Goal: Task Accomplishment & Management: Complete application form

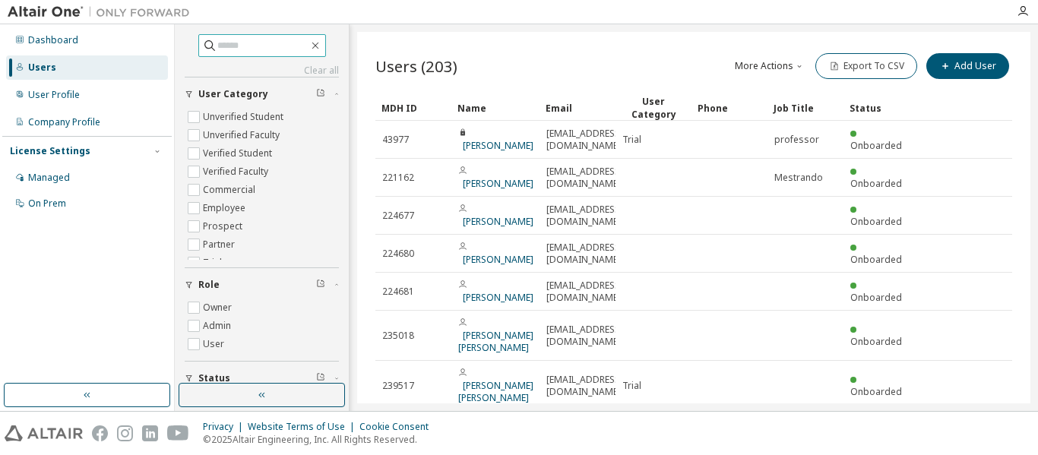
click at [253, 44] on input "text" at bounding box center [262, 45] width 91 height 15
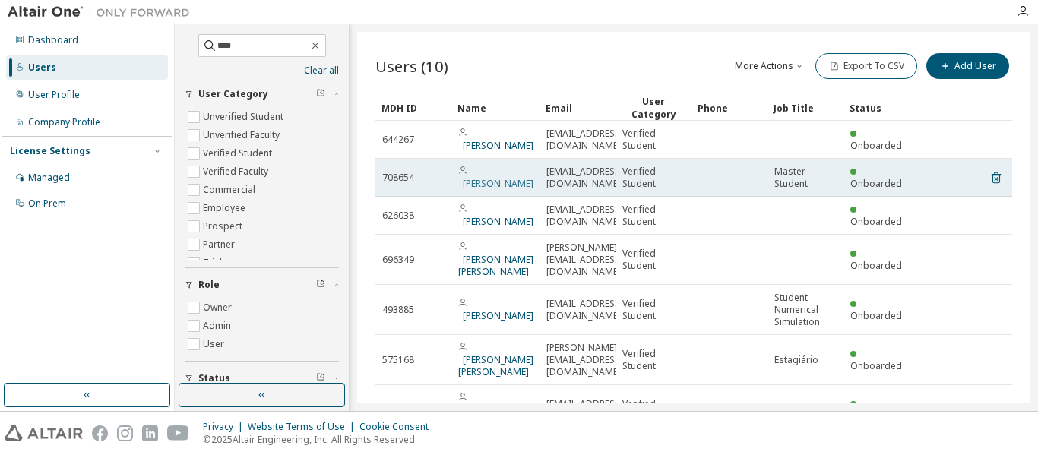
click at [485, 180] on link "[PERSON_NAME]" at bounding box center [498, 183] width 71 height 13
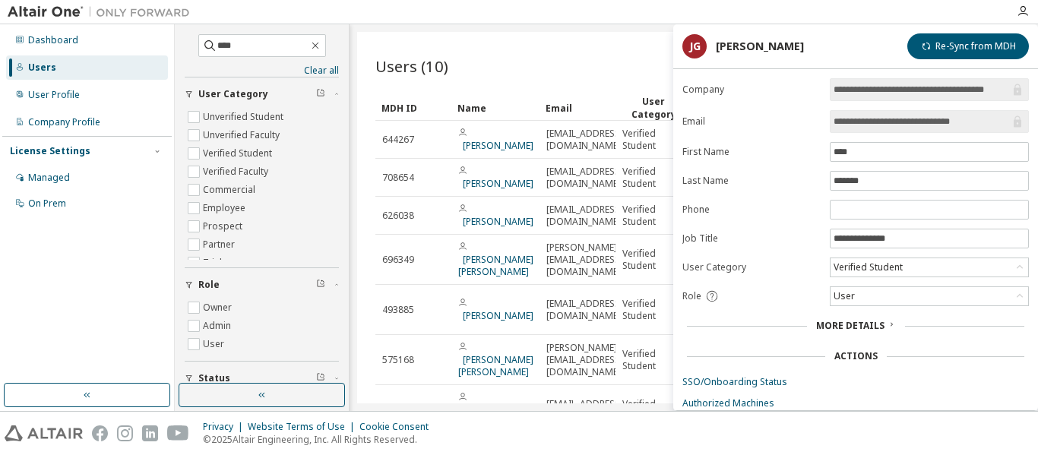
click at [882, 325] on span "More Details" at bounding box center [850, 325] width 68 height 13
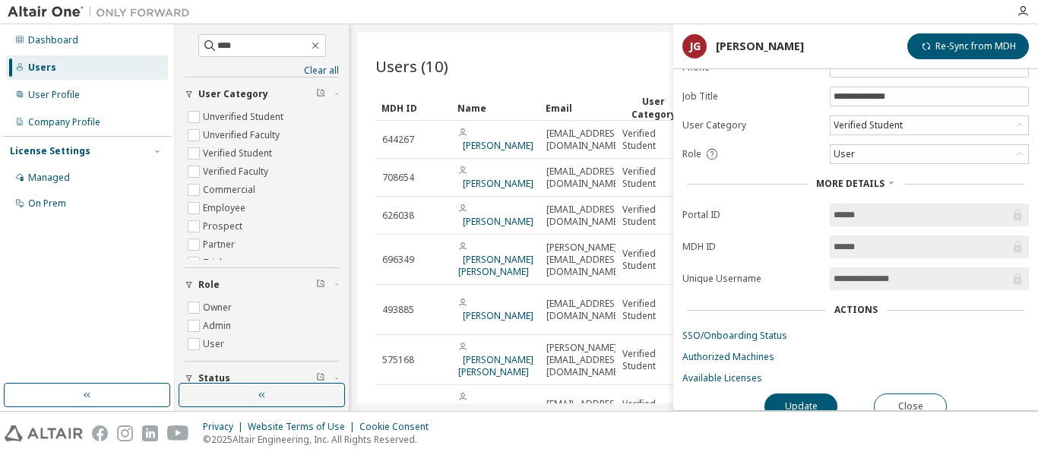
scroll to position [152, 0]
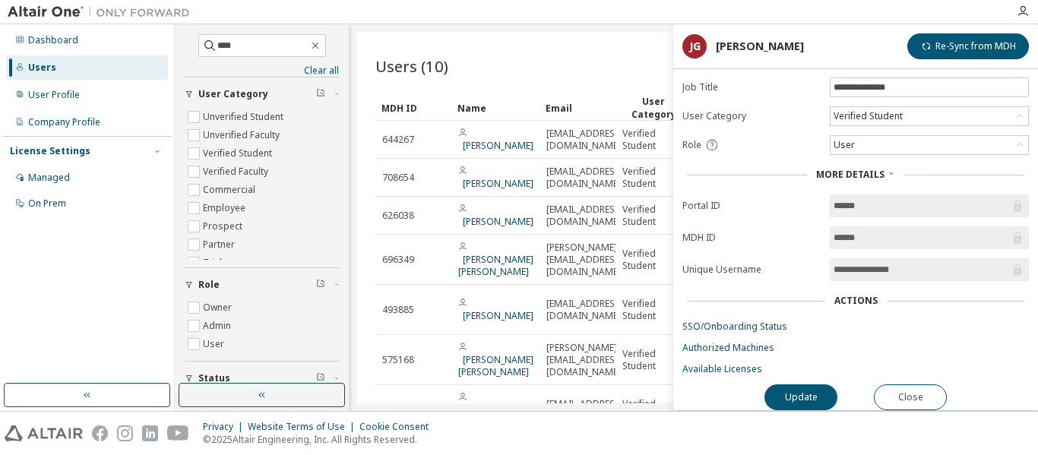
click at [876, 234] on input "******" at bounding box center [922, 237] width 176 height 15
click at [763, 342] on link "Authorized Machines" at bounding box center [856, 348] width 347 height 12
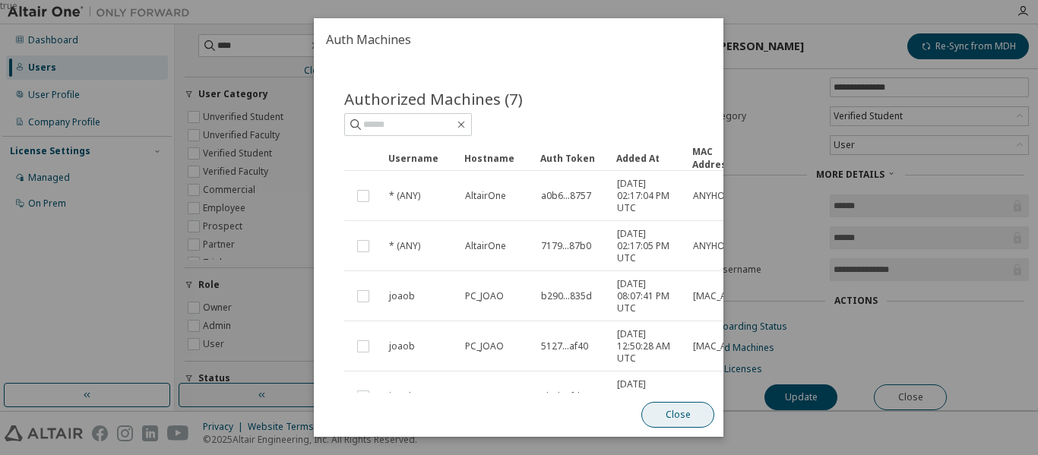
click at [690, 415] on button "Close" at bounding box center [678, 415] width 73 height 26
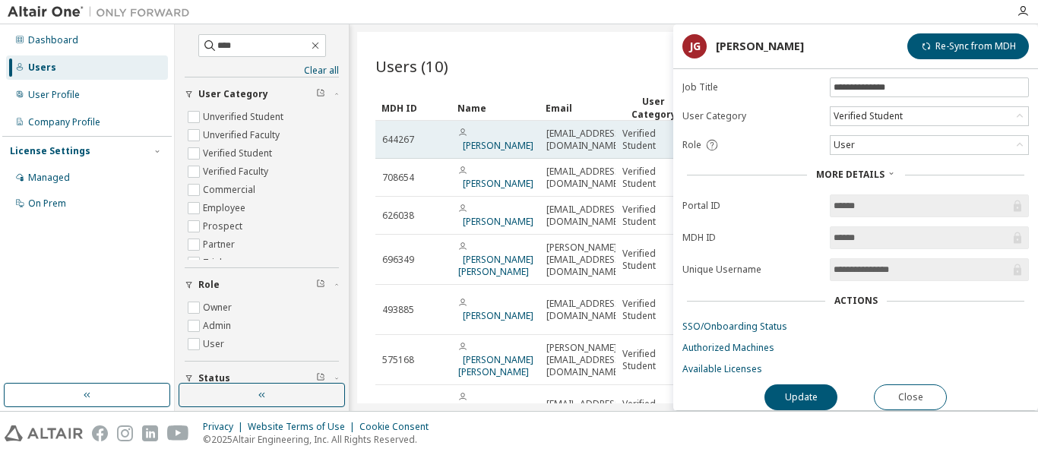
click at [502, 147] on td "[PERSON_NAME]" at bounding box center [495, 140] width 88 height 38
click at [499, 139] on link "[PERSON_NAME]" at bounding box center [498, 145] width 71 height 13
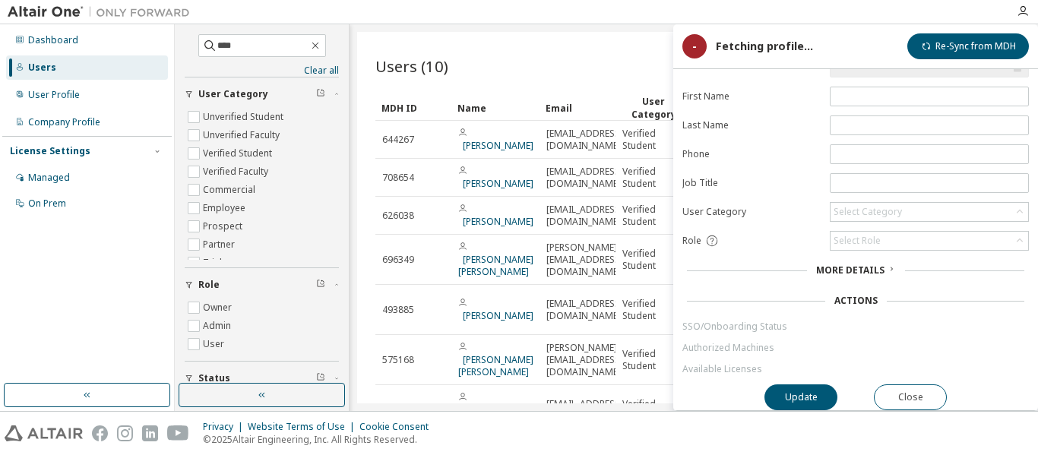
scroll to position [63, 0]
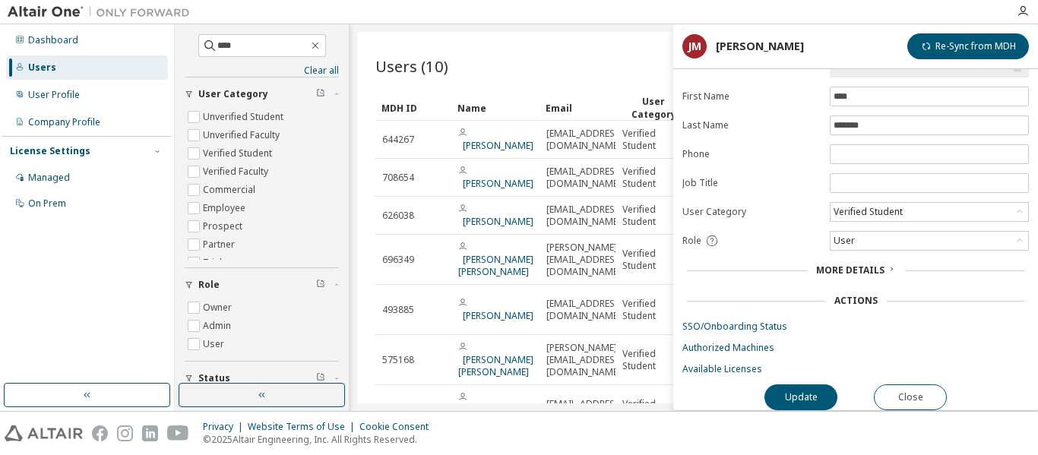
click at [892, 264] on icon at bounding box center [891, 268] width 9 height 9
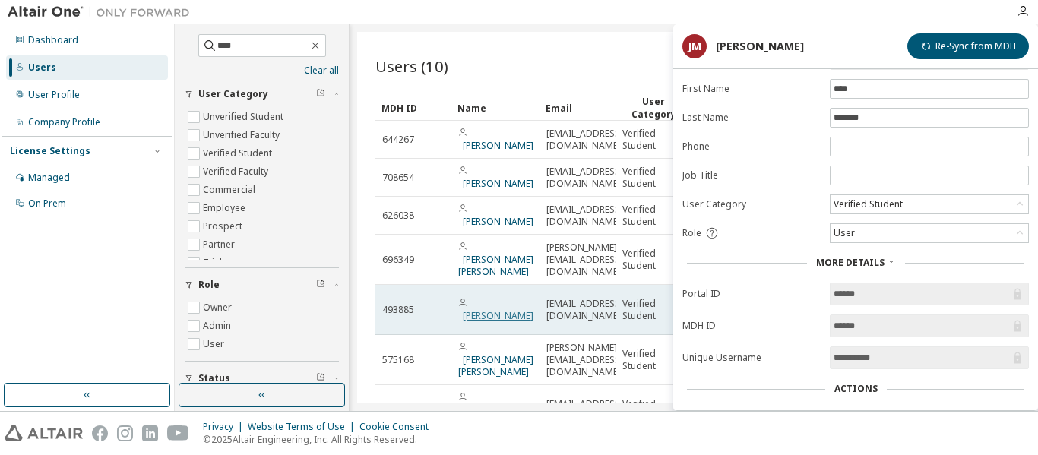
click at [485, 309] on link "[PERSON_NAME]" at bounding box center [498, 315] width 71 height 13
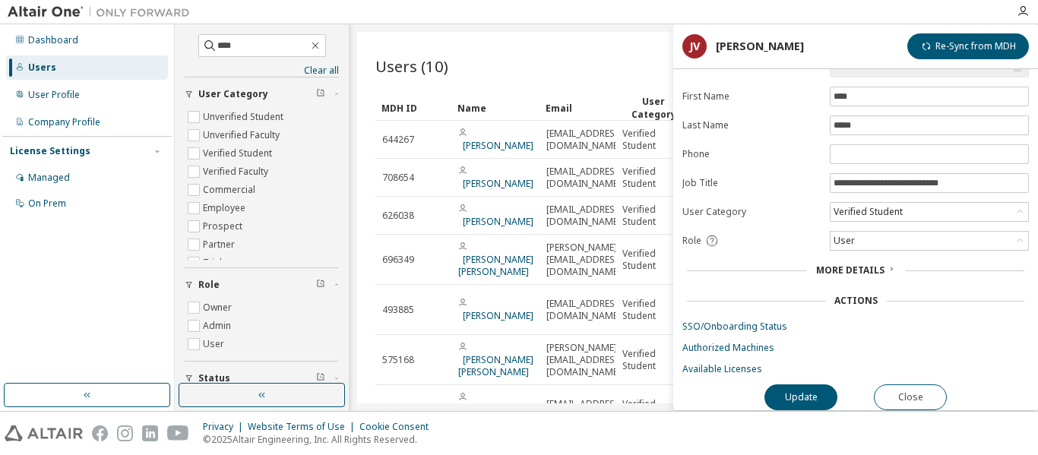
click at [874, 264] on span "More Details" at bounding box center [850, 270] width 68 height 13
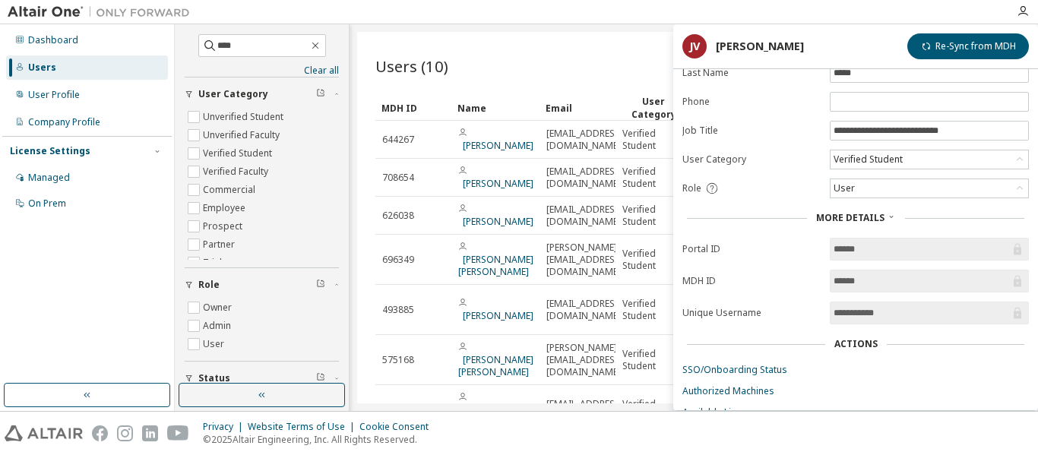
scroll to position [159, 0]
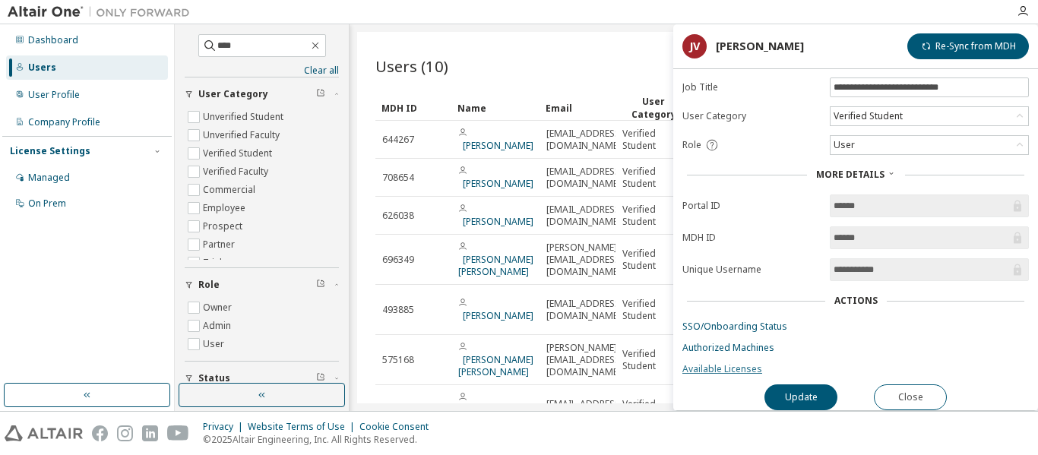
click at [742, 365] on link "Available Licenses" at bounding box center [856, 369] width 347 height 12
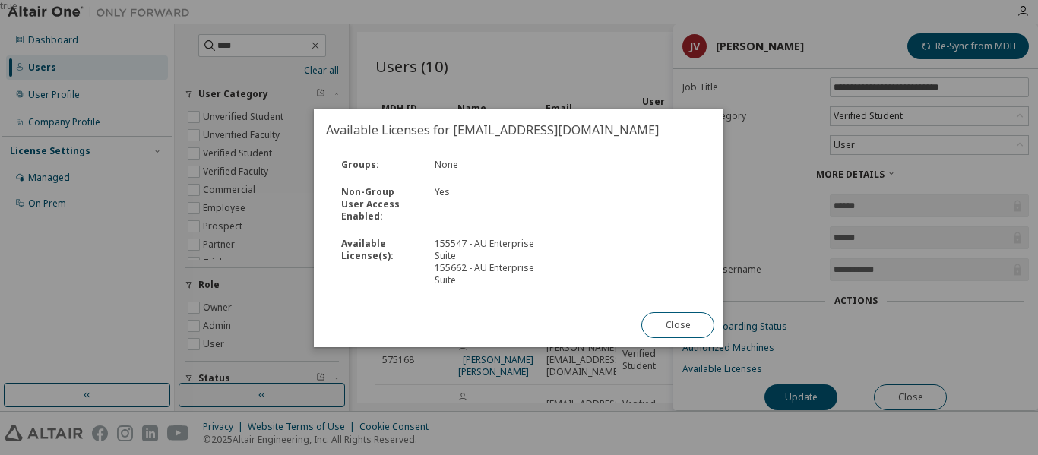
click at [705, 287] on div "Available License(s) : 155547 - AU Enterprise Suite 155662 - AU Enterprise Suite" at bounding box center [519, 262] width 388 height 64
click at [691, 315] on button "Close" at bounding box center [678, 325] width 73 height 26
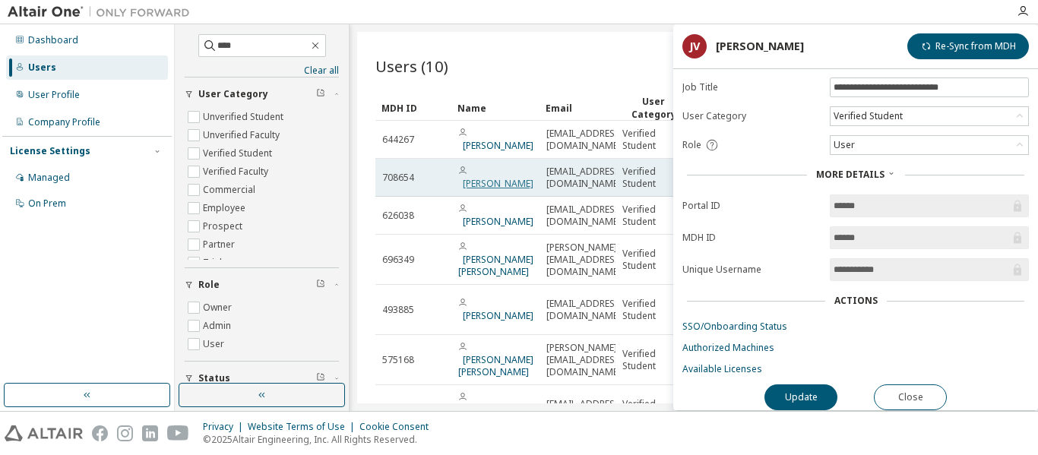
click at [486, 181] on link "[PERSON_NAME]" at bounding box center [498, 183] width 71 height 13
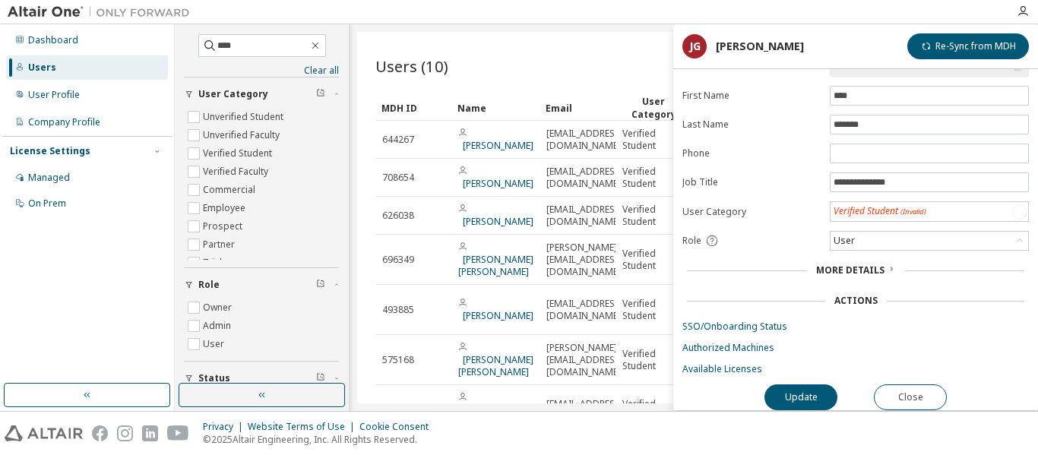
scroll to position [63, 0]
click at [908, 232] on div "User" at bounding box center [930, 241] width 198 height 18
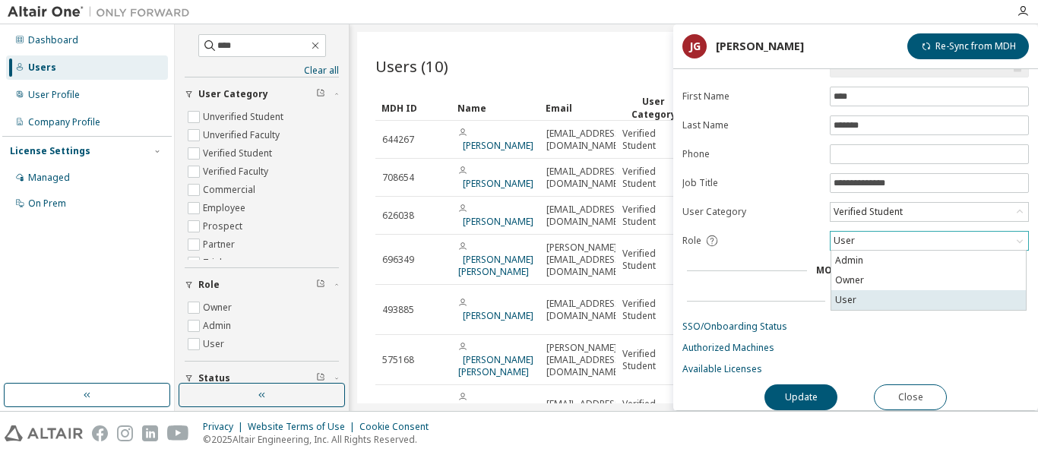
click at [859, 296] on li "User" at bounding box center [928, 300] width 195 height 20
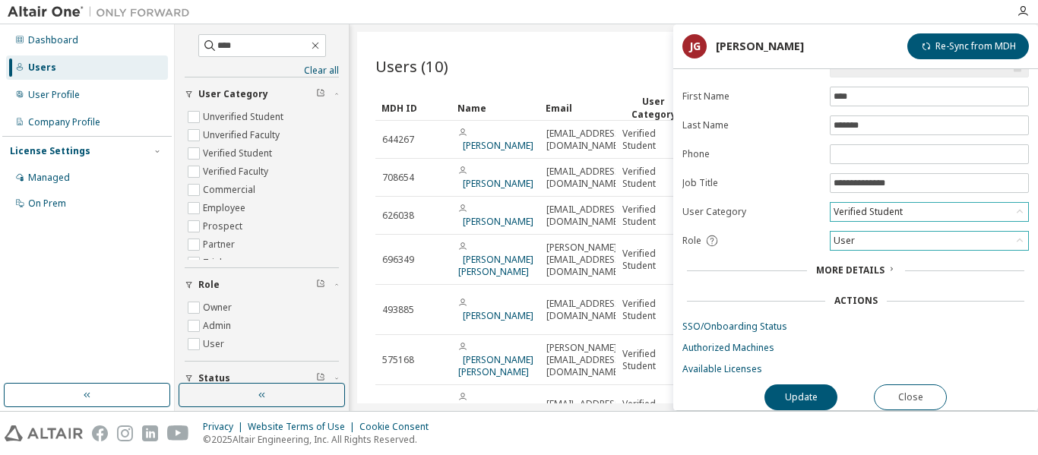
click at [866, 204] on div "Verified Student" at bounding box center [868, 212] width 74 height 17
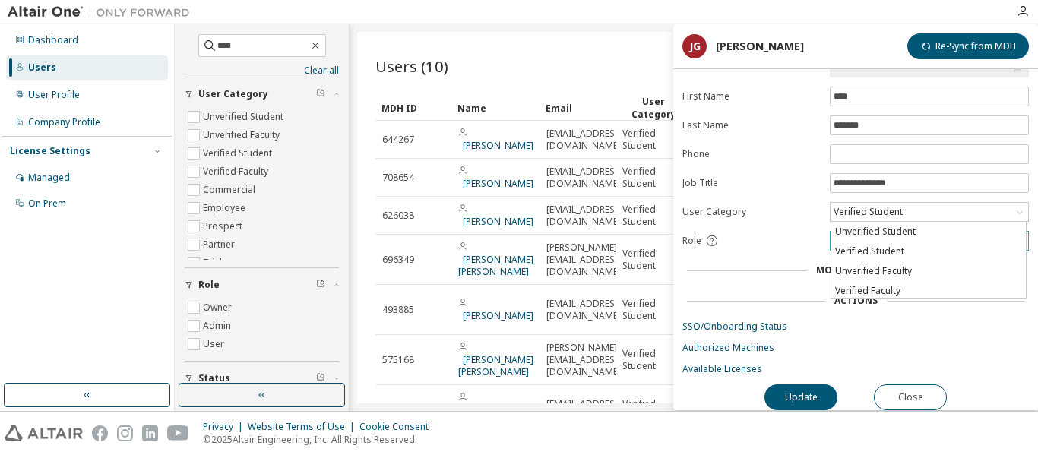
click at [777, 177] on label "Job Title" at bounding box center [752, 183] width 138 height 12
click at [882, 264] on span "More Details" at bounding box center [850, 270] width 68 height 13
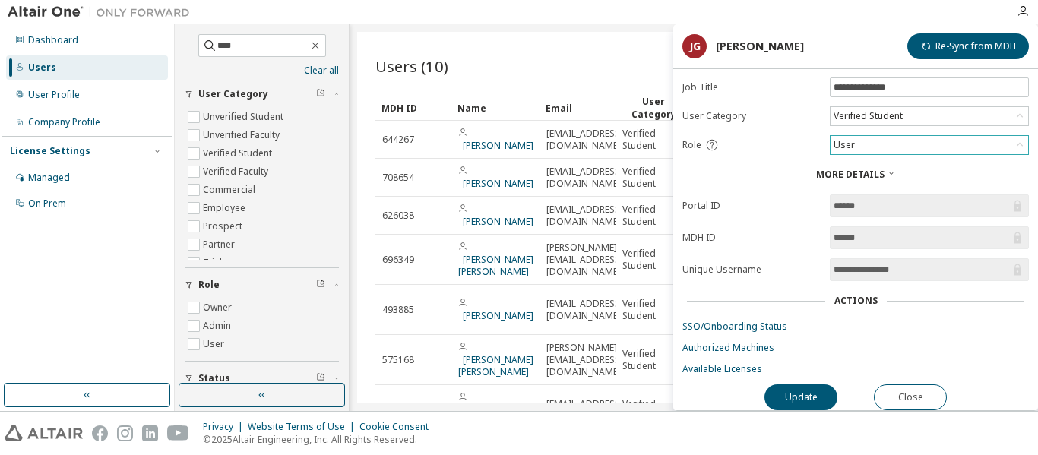
scroll to position [159, 0]
click at [716, 366] on link "Available Licenses" at bounding box center [856, 369] width 347 height 12
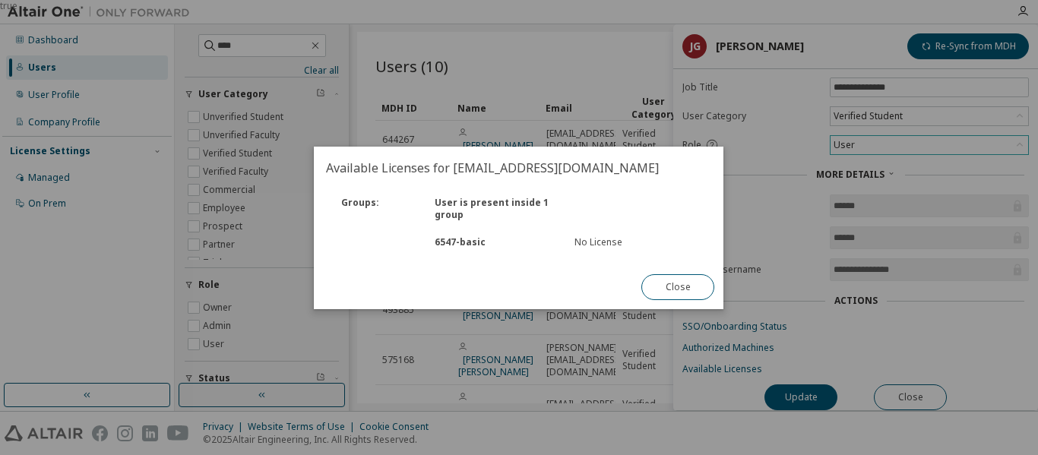
click at [441, 238] on div "6547 - basic" at bounding box center [496, 242] width 140 height 12
click at [683, 296] on button "Close" at bounding box center [678, 287] width 73 height 26
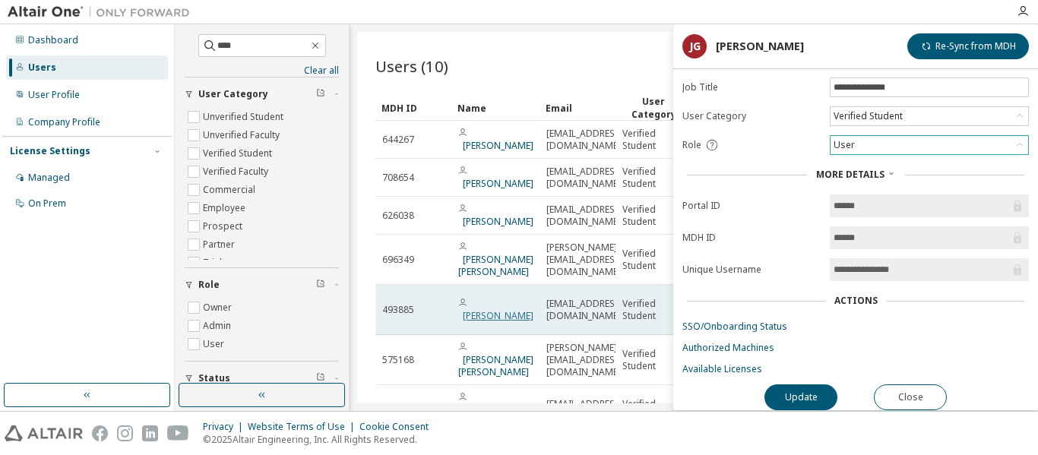
click at [490, 309] on link "[PERSON_NAME]" at bounding box center [498, 315] width 71 height 13
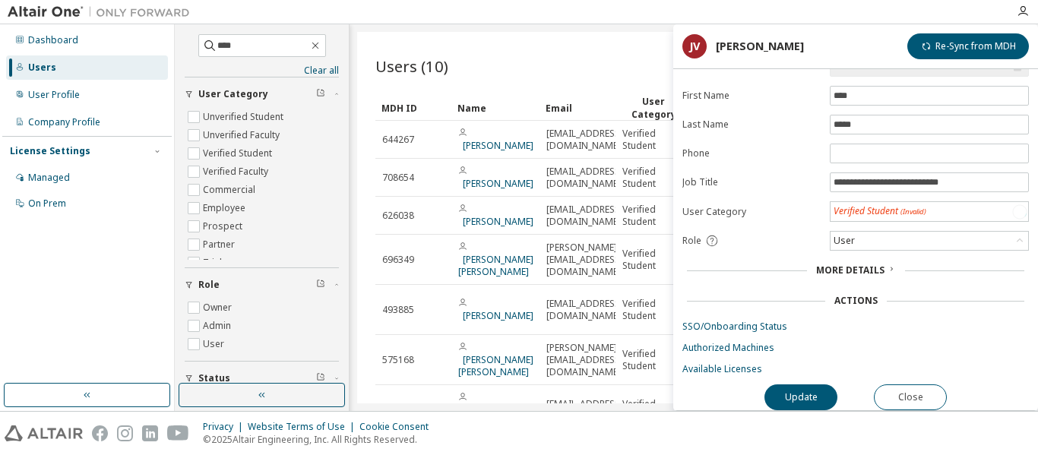
scroll to position [63, 0]
click at [730, 364] on link "Available Licenses" at bounding box center [856, 369] width 347 height 12
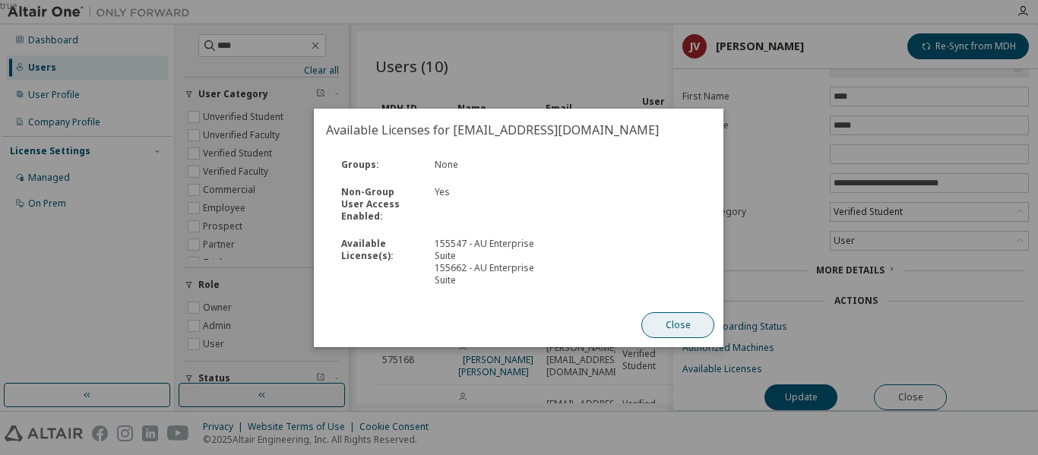
click at [683, 324] on button "Close" at bounding box center [678, 325] width 73 height 26
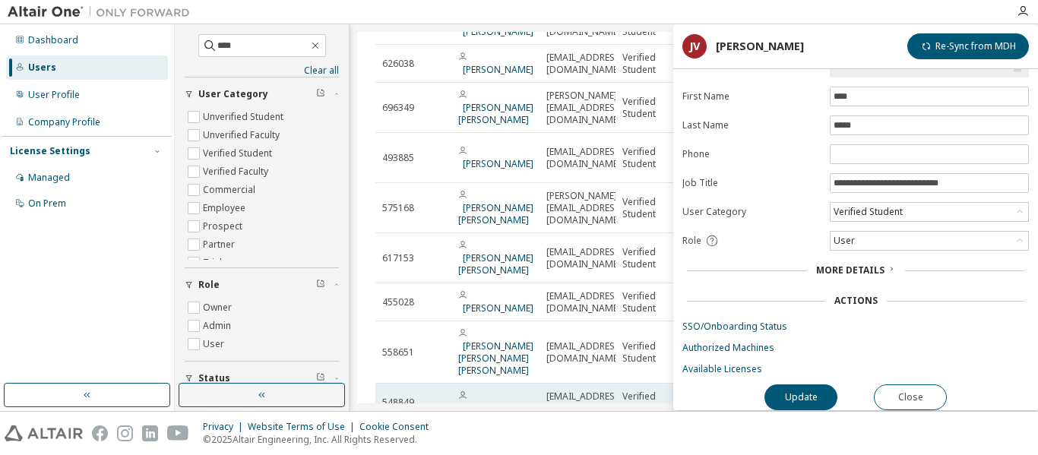
scroll to position [0, 0]
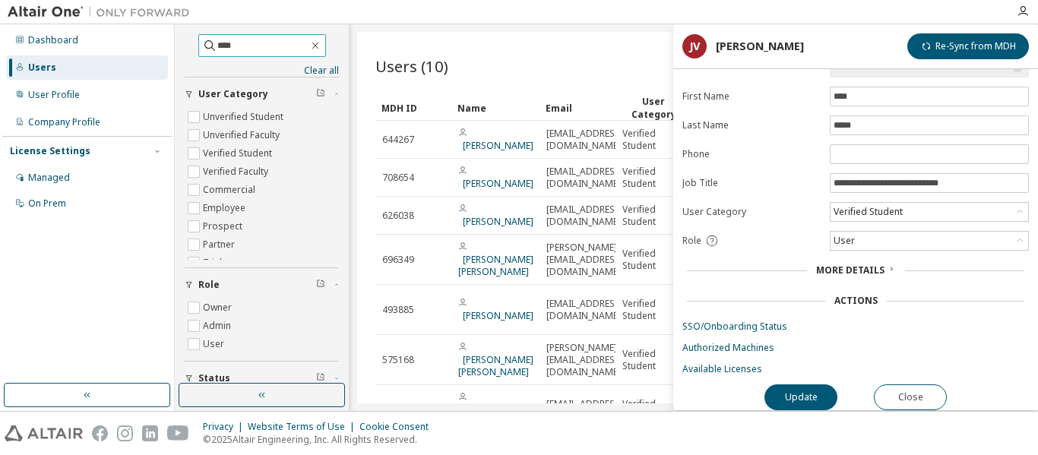
click at [244, 48] on input "****" at bounding box center [262, 45] width 91 height 15
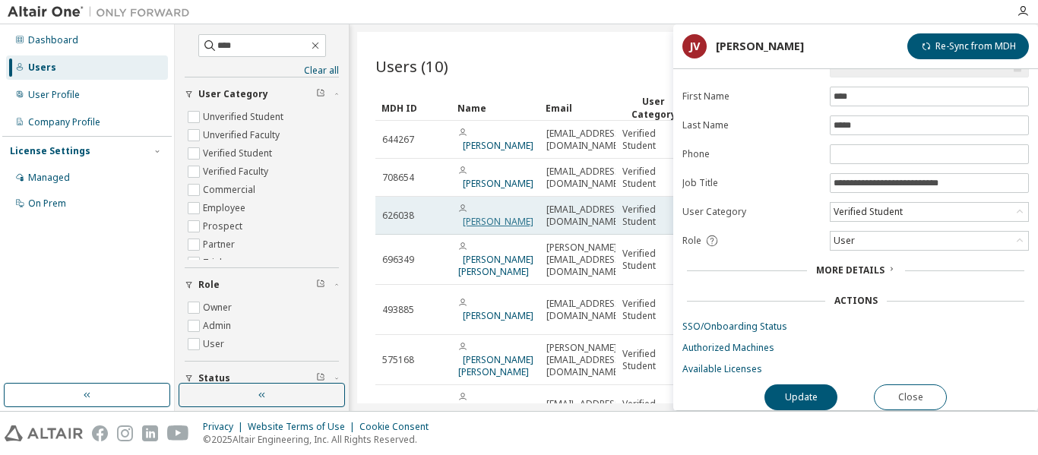
click at [503, 217] on link "[PERSON_NAME]" at bounding box center [498, 221] width 71 height 13
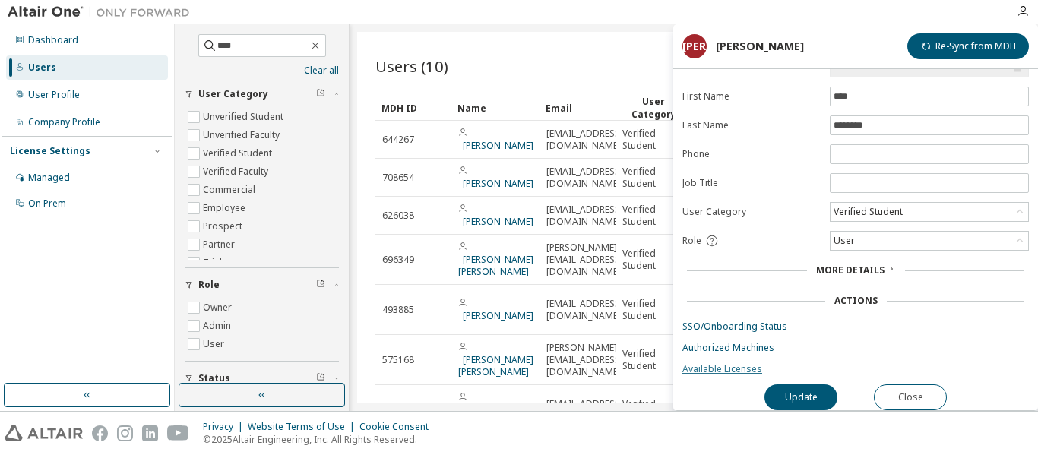
click at [741, 366] on link "Available Licenses" at bounding box center [856, 369] width 347 height 12
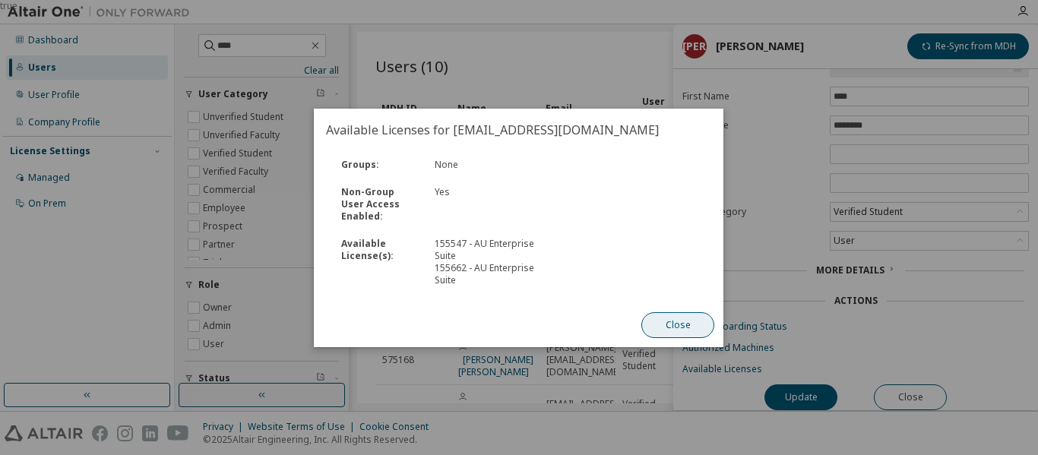
click at [670, 325] on button "Close" at bounding box center [678, 325] width 73 height 26
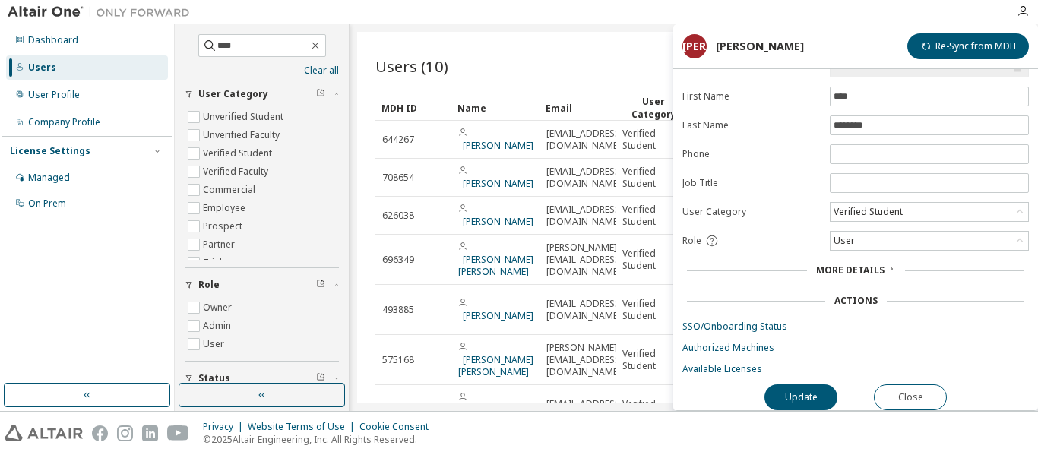
click at [446, 84] on div "Users (10) More Actions Import From CSV Export To CSV Add User" at bounding box center [693, 68] width 637 height 36
click at [901, 392] on button "Close" at bounding box center [910, 398] width 73 height 26
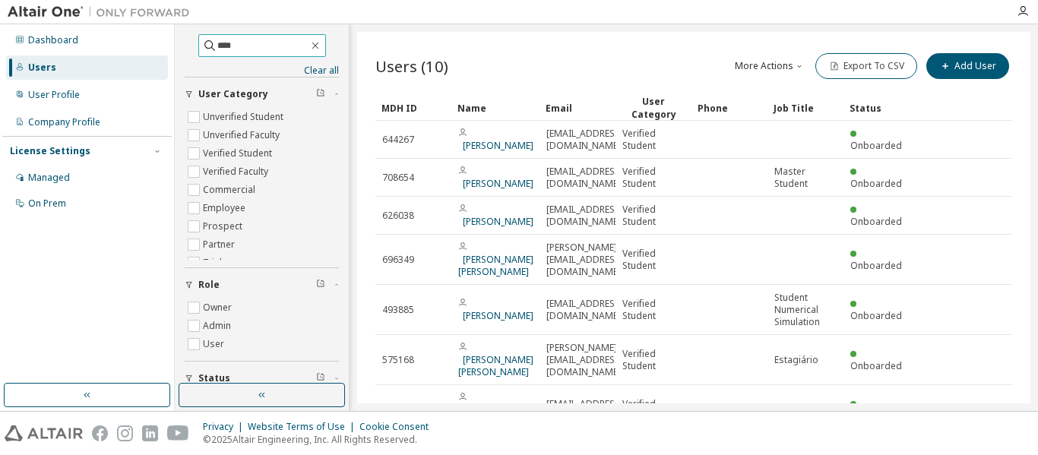
drag, startPoint x: 230, startPoint y: 46, endPoint x: 133, endPoint y: 54, distance: 96.8
click at [133, 54] on div "Dashboard Users User Profile Company Profile License Settings Managed On Prem *…" at bounding box center [519, 217] width 1038 height 387
type input "****"
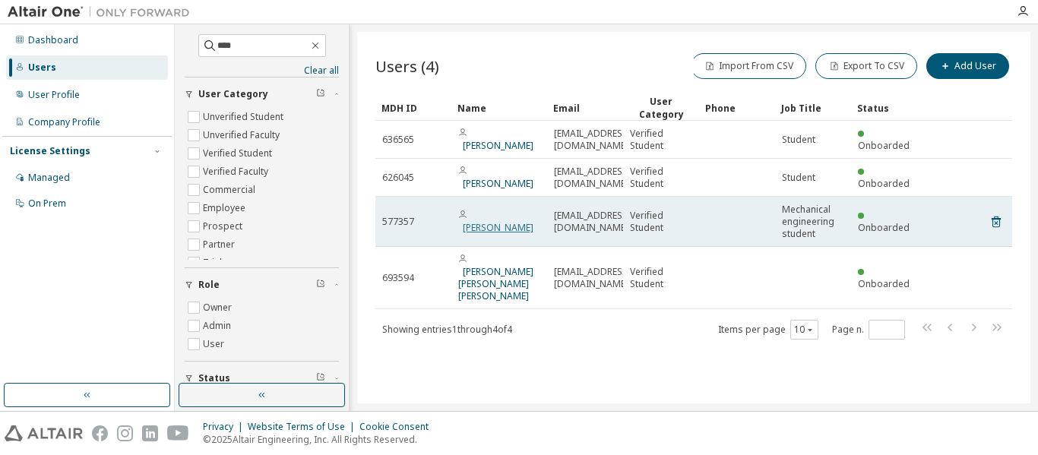
click at [503, 224] on link "[PERSON_NAME]" at bounding box center [498, 227] width 71 height 13
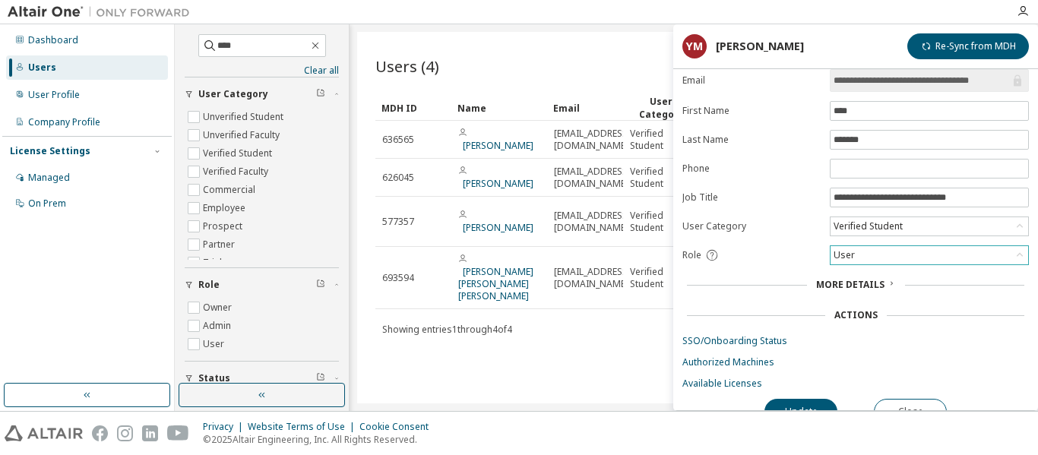
scroll to position [63, 0]
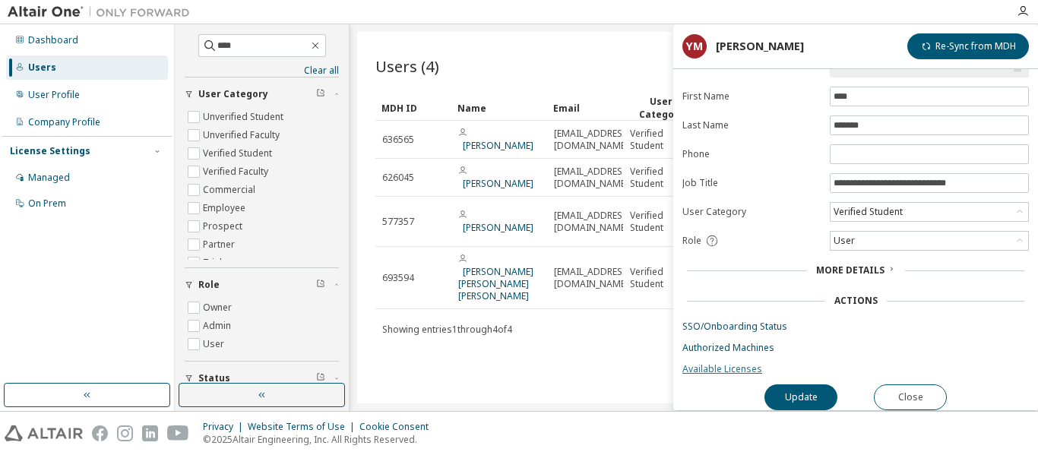
click at [740, 364] on link "Available Licenses" at bounding box center [856, 369] width 347 height 12
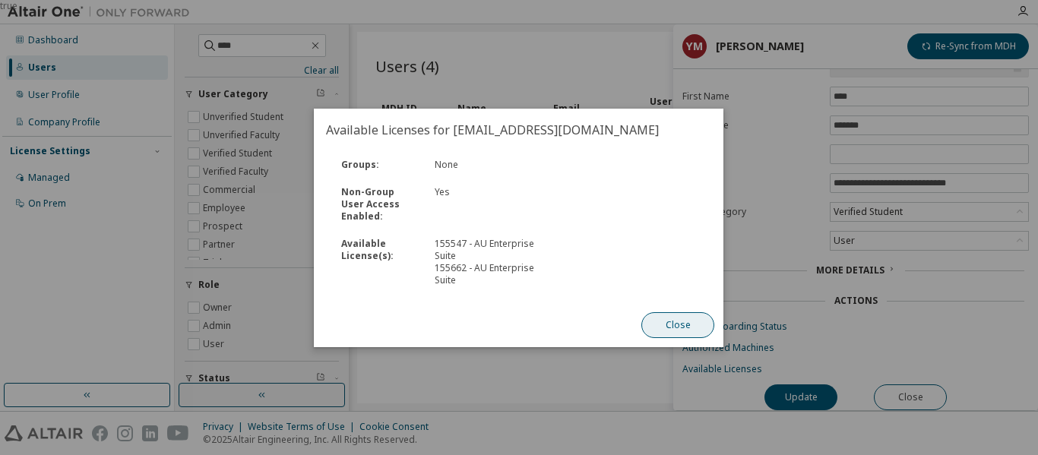
click at [689, 320] on button "Close" at bounding box center [678, 325] width 73 height 26
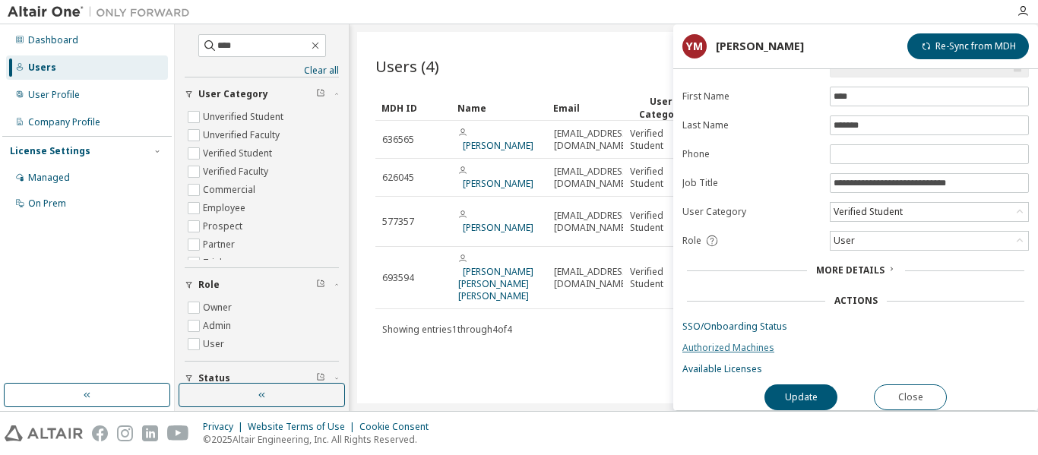
click at [722, 342] on link "Authorized Machines" at bounding box center [856, 348] width 347 height 12
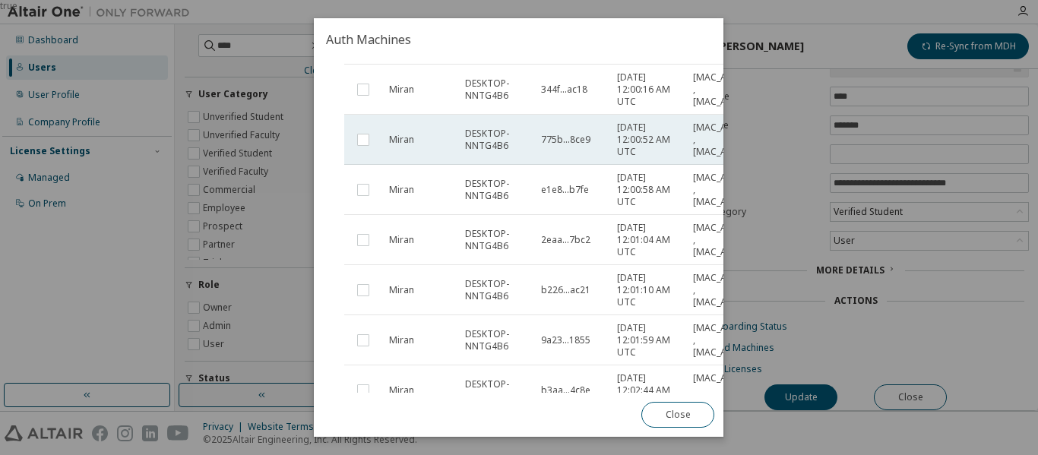
scroll to position [0, 0]
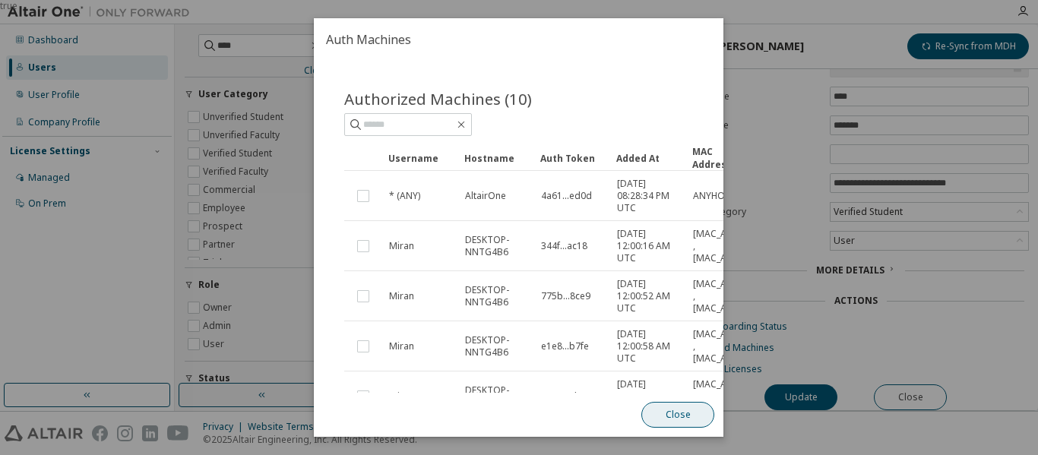
click at [679, 405] on button "Close" at bounding box center [678, 415] width 73 height 26
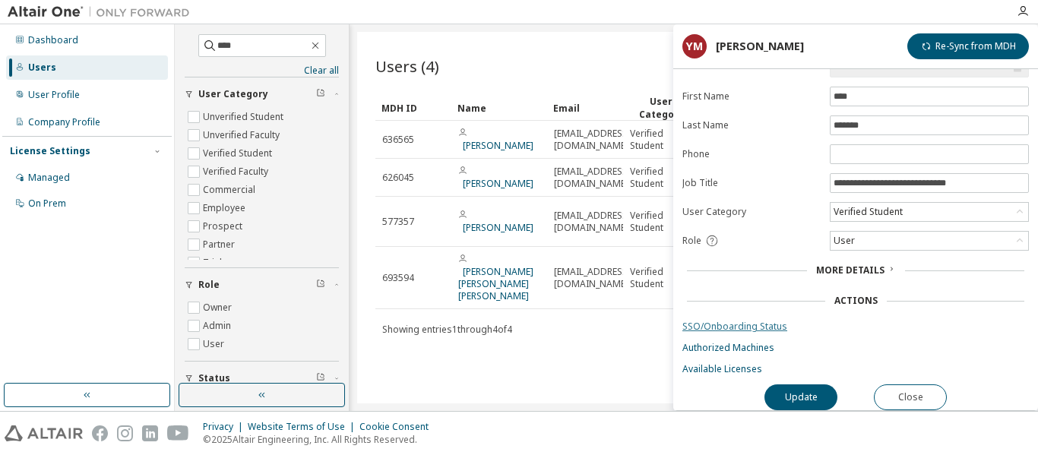
click at [718, 323] on link "SSO/Onboarding Status" at bounding box center [856, 327] width 347 height 12
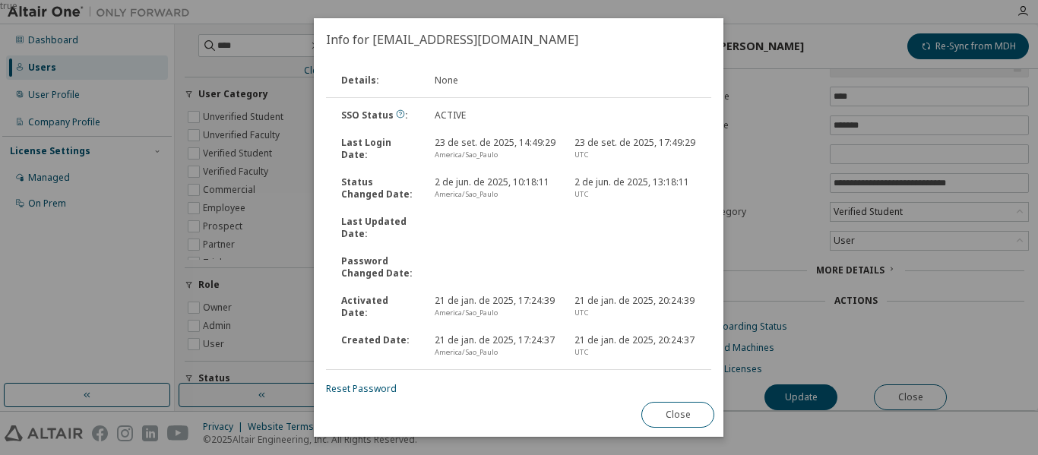
scroll to position [103, 0]
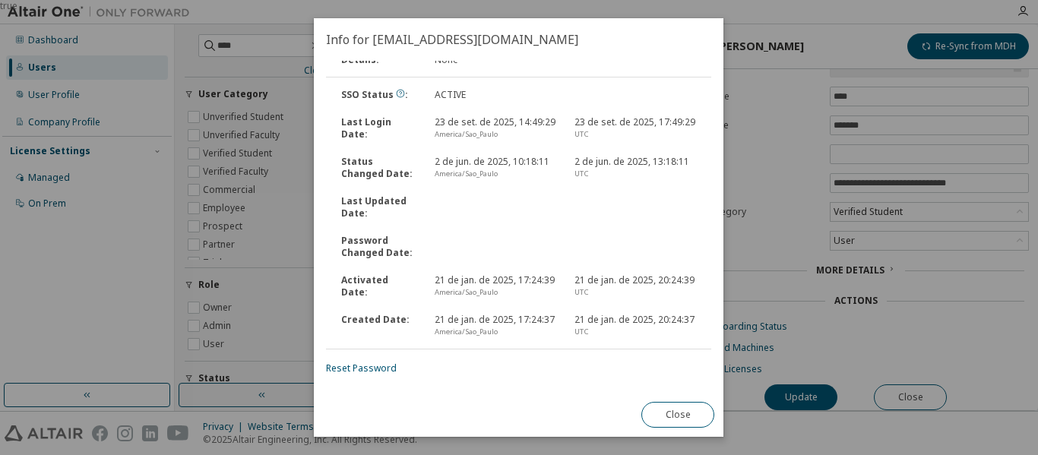
click at [786, 90] on div "true" at bounding box center [519, 227] width 1038 height 455
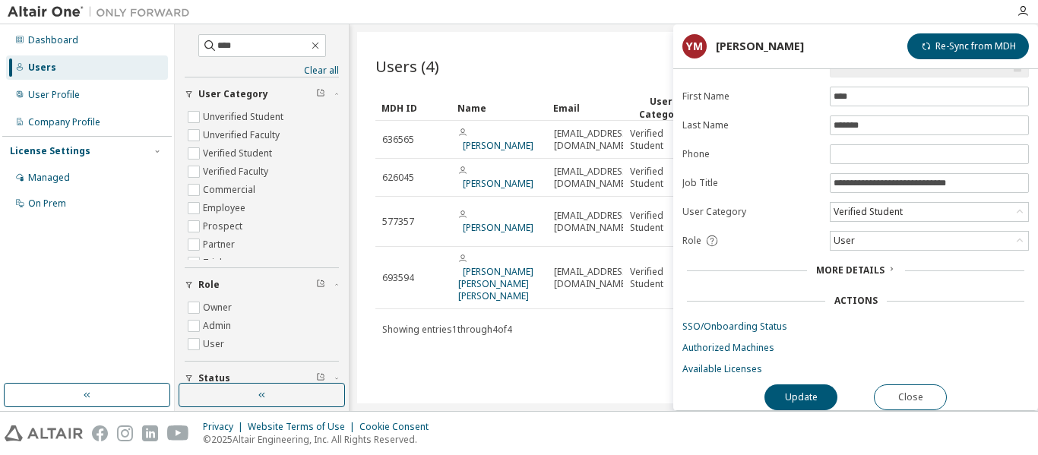
click at [861, 264] on span "More Details" at bounding box center [850, 270] width 68 height 13
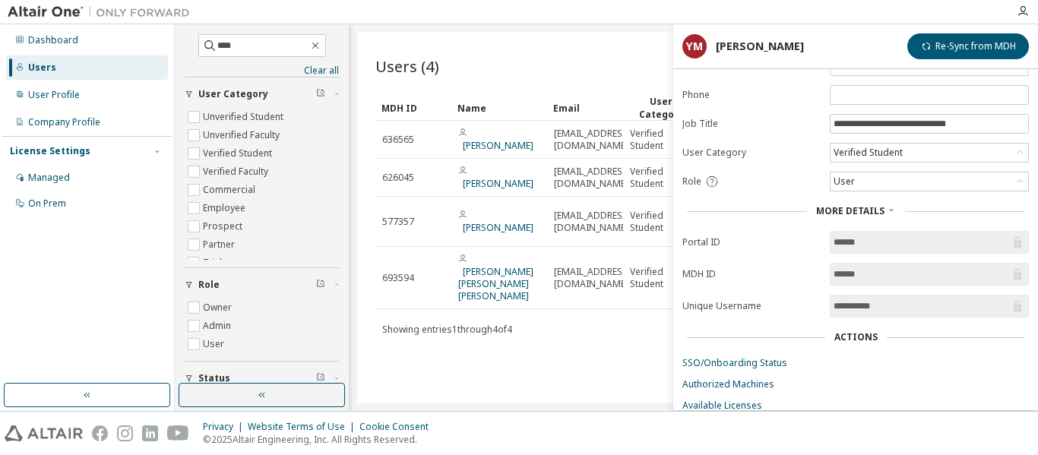
scroll to position [139, 0]
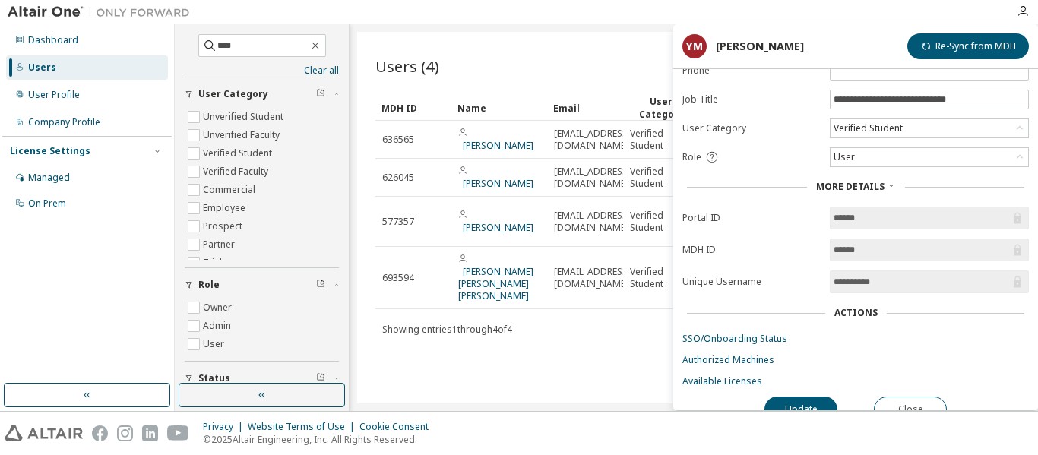
click at [521, 74] on div "Users (4) Import From CSV Export To CSV Add User" at bounding box center [693, 66] width 637 height 32
click at [321, 40] on icon "button" at bounding box center [315, 46] width 12 height 12
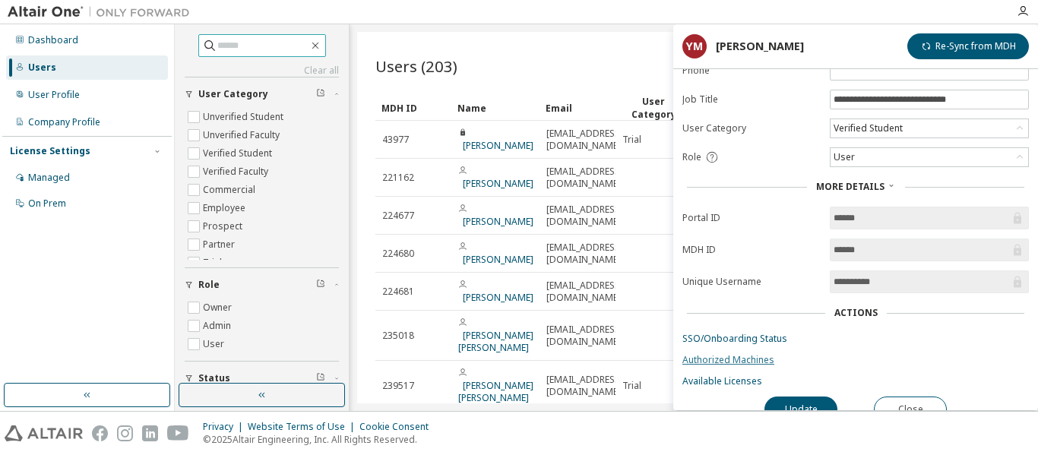
click at [893, 359] on link "Authorized Machines" at bounding box center [856, 360] width 347 height 12
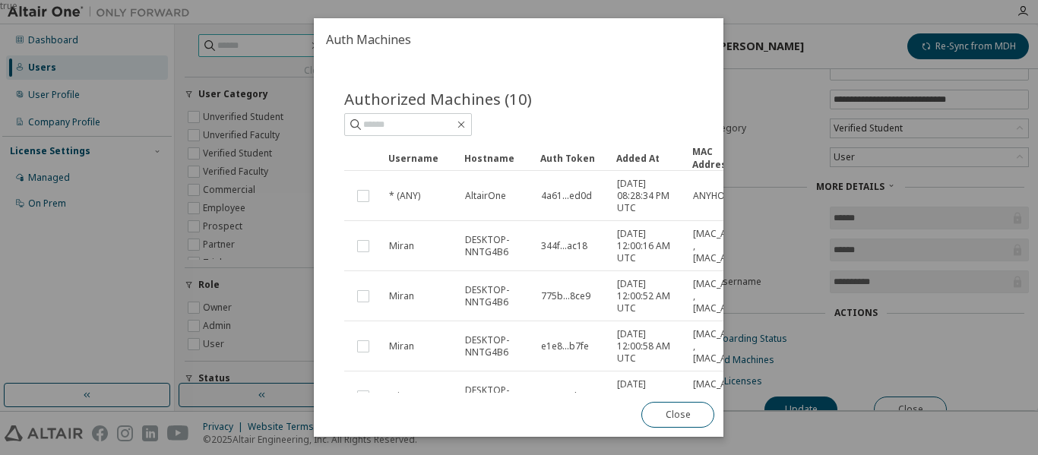
click at [913, 399] on div "true" at bounding box center [519, 227] width 1038 height 455
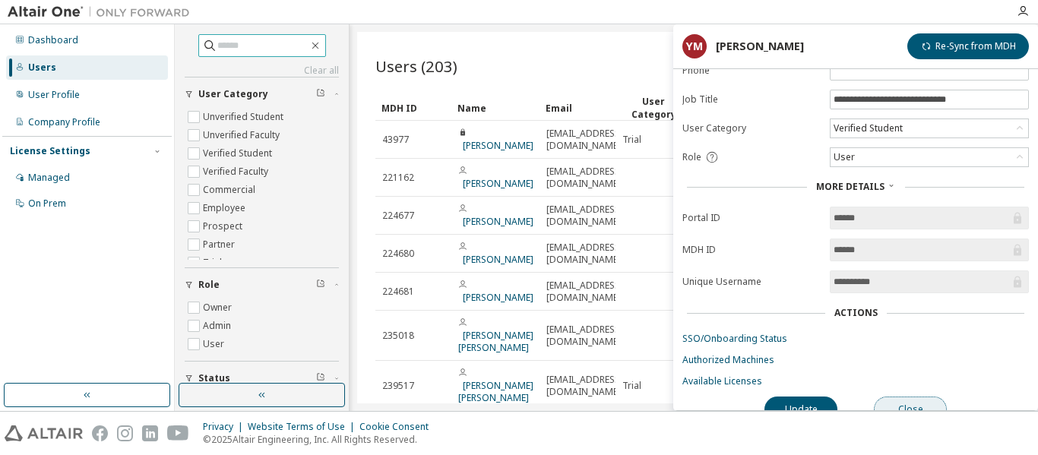
click at [896, 398] on button "Close" at bounding box center [910, 410] width 73 height 26
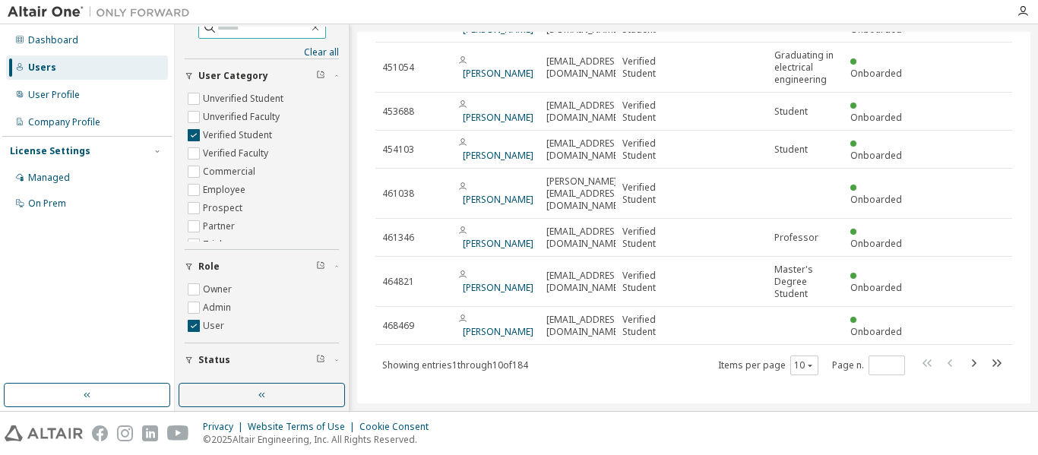
click at [226, 32] on input "text" at bounding box center [262, 27] width 91 height 15
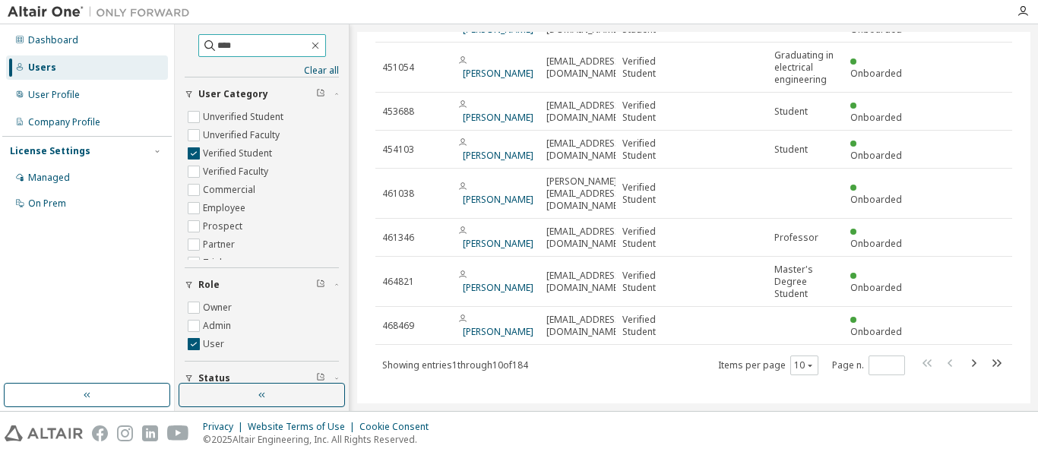
click at [237, 42] on input "****" at bounding box center [262, 45] width 91 height 15
type input "****"
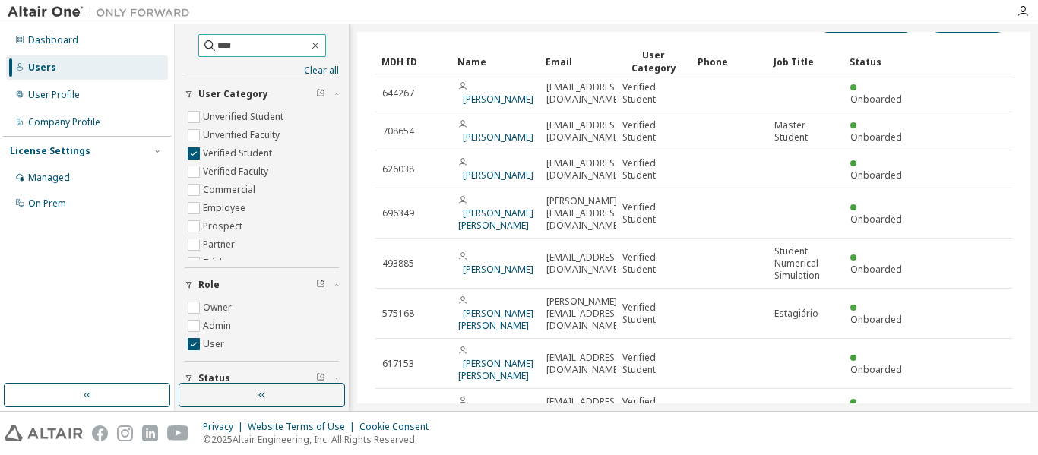
scroll to position [192, 0]
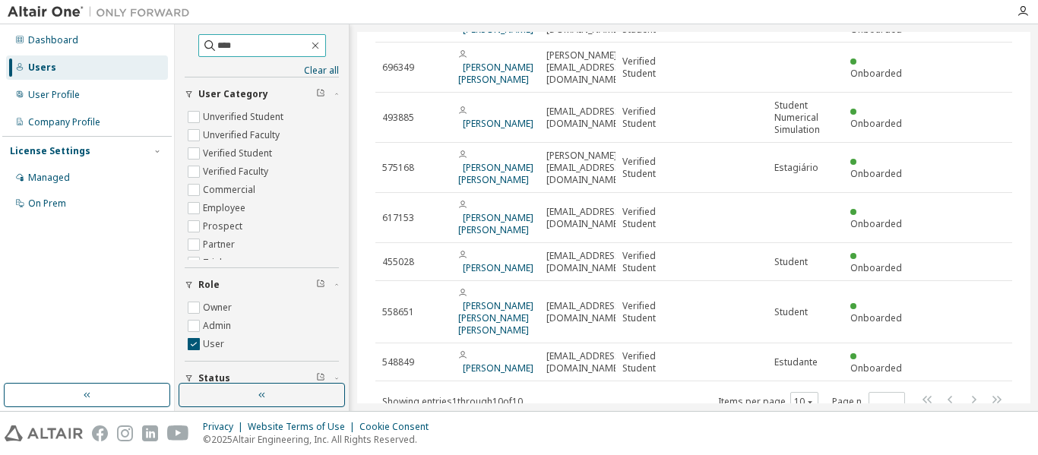
click at [232, 38] on input "****" at bounding box center [262, 45] width 91 height 15
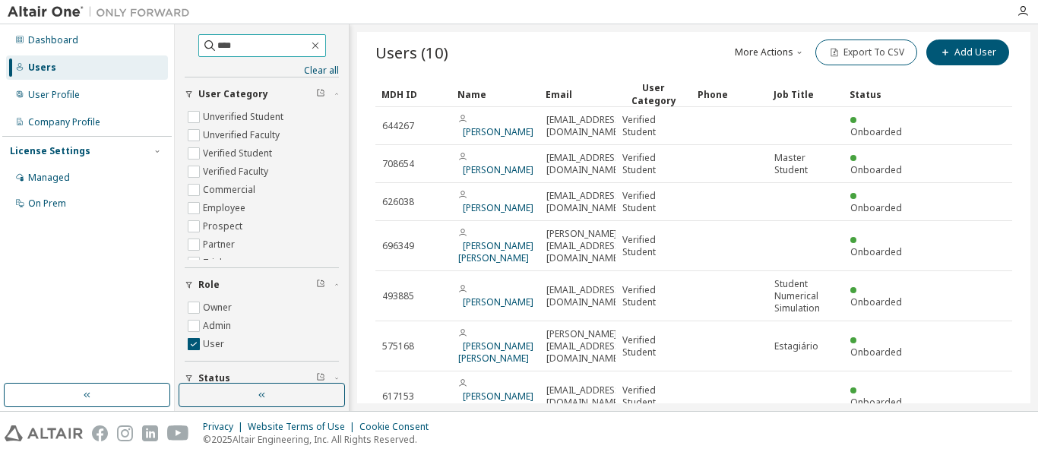
scroll to position [0, 0]
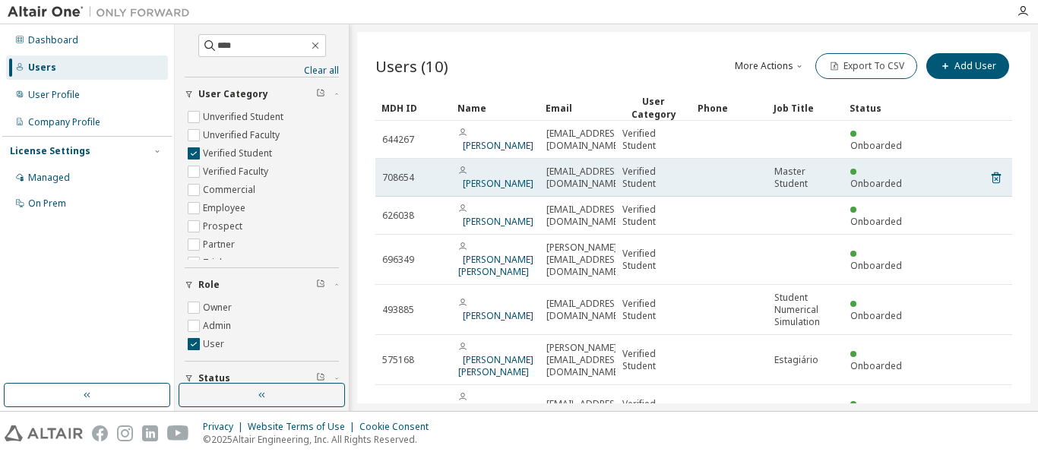
click at [654, 180] on span "Verified Student" at bounding box center [653, 178] width 62 height 24
click at [503, 177] on link "[PERSON_NAME]" at bounding box center [498, 183] width 71 height 13
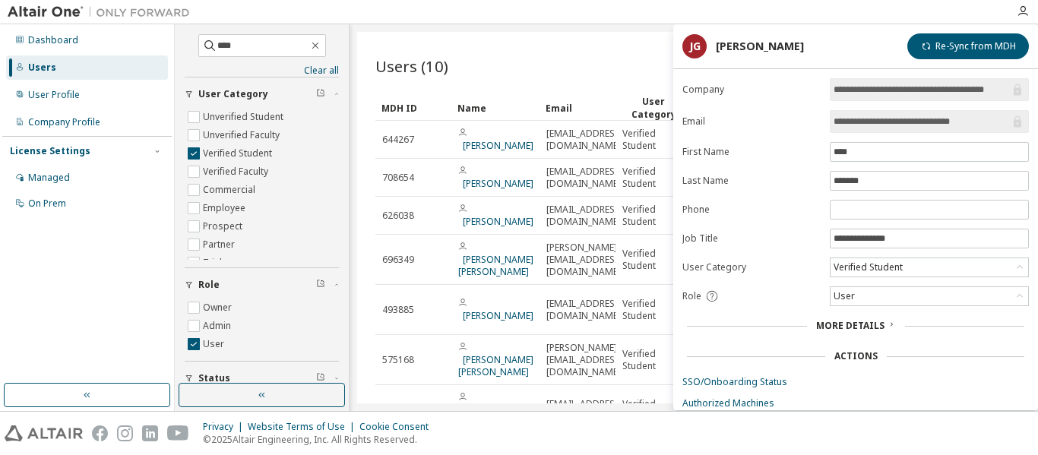
click at [877, 324] on span "More Details" at bounding box center [850, 325] width 68 height 13
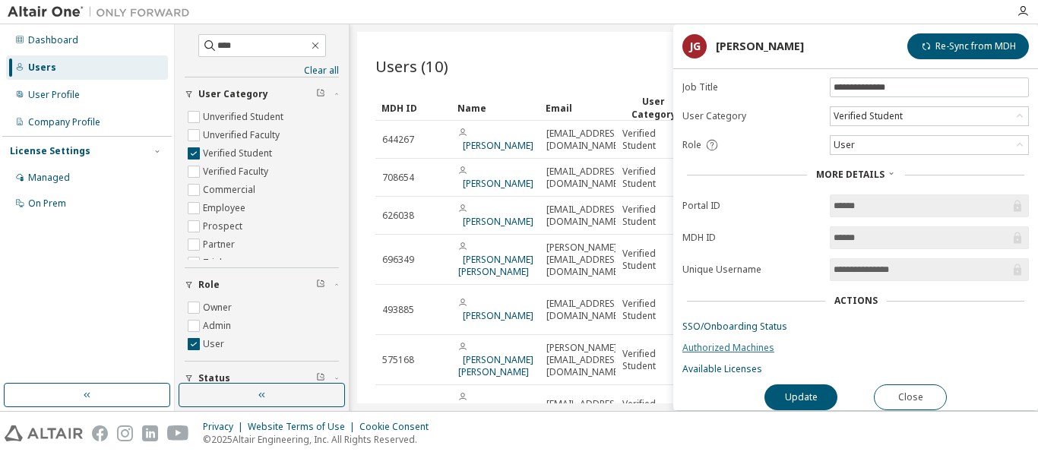
scroll to position [159, 0]
click at [723, 322] on link "SSO/Onboarding Status" at bounding box center [856, 327] width 347 height 12
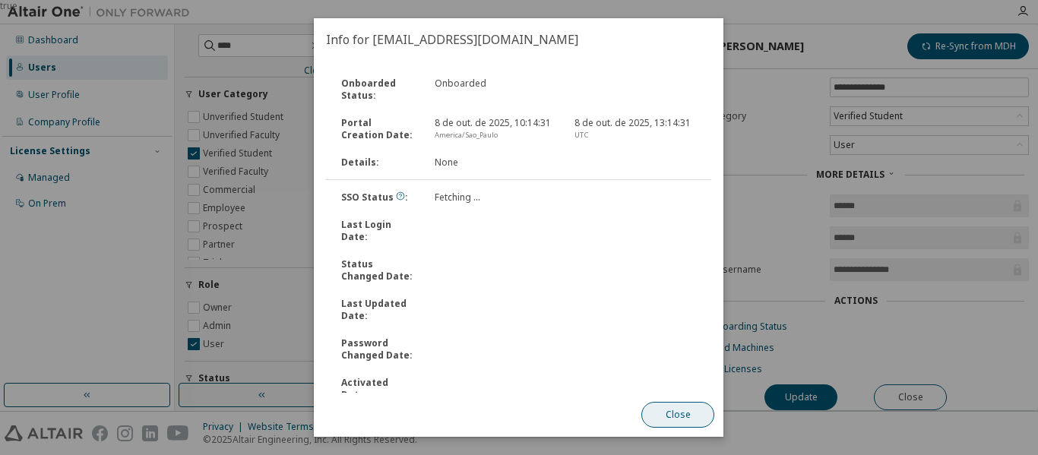
click at [678, 408] on button "Close" at bounding box center [678, 415] width 73 height 26
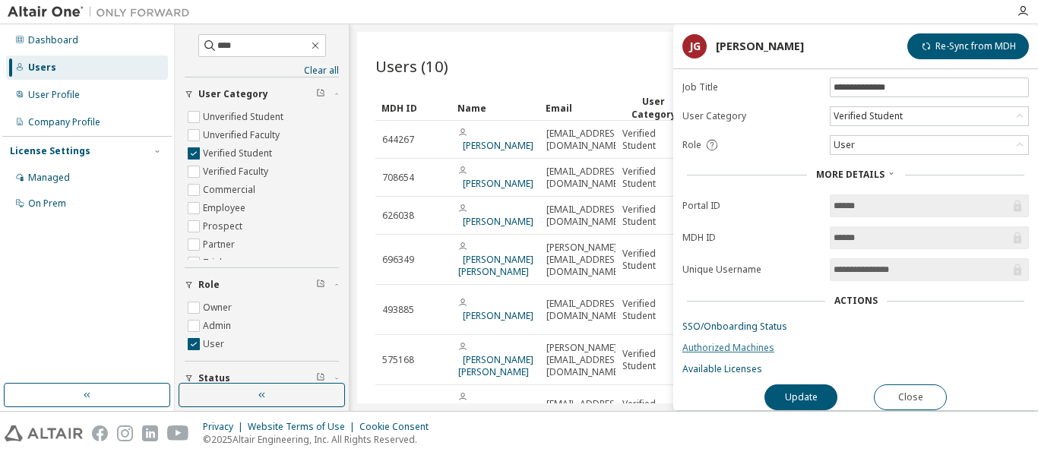
click at [724, 342] on link "Authorized Machines" at bounding box center [856, 348] width 347 height 12
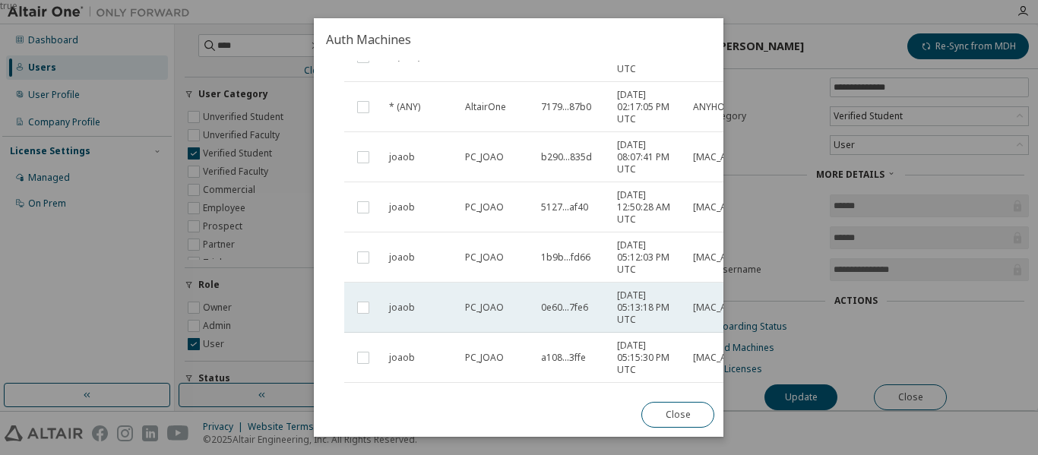
scroll to position [228, 0]
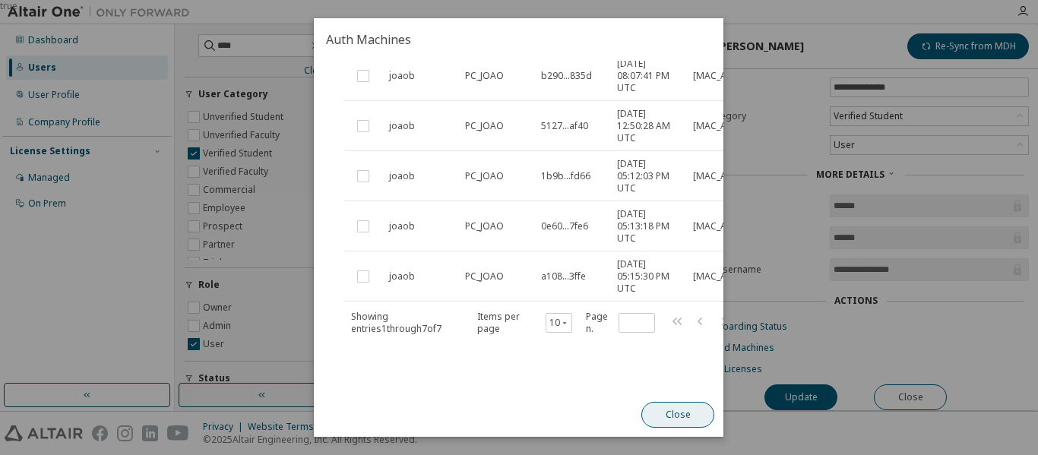
click at [683, 417] on button "Close" at bounding box center [678, 415] width 73 height 26
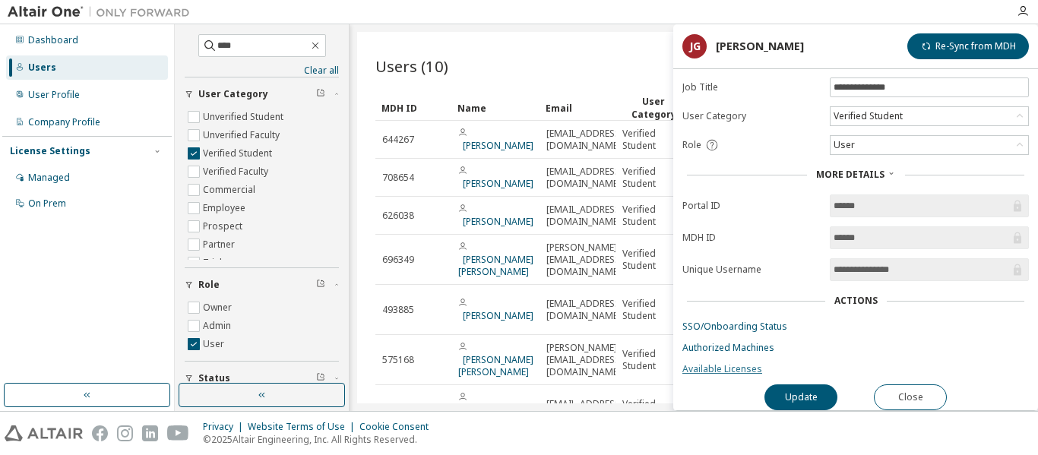
click at [704, 365] on link "Available Licenses" at bounding box center [856, 369] width 347 height 12
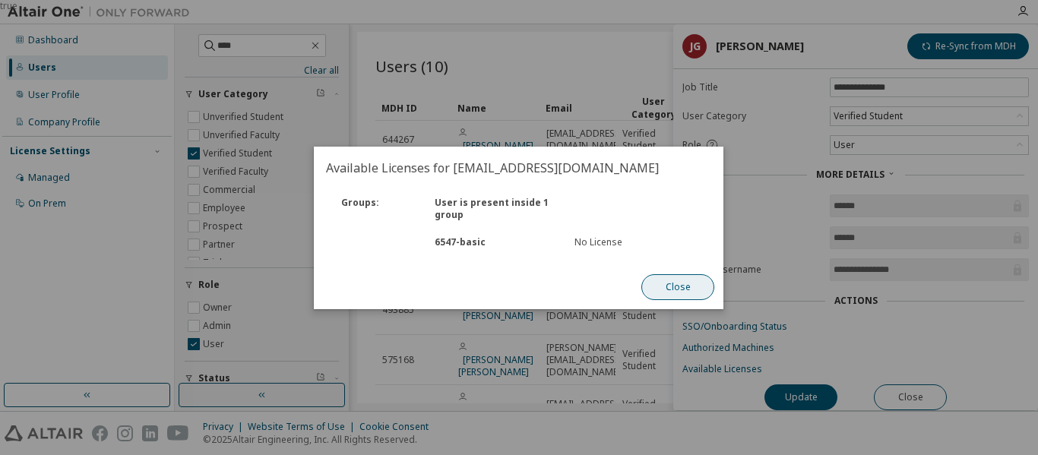
click at [671, 286] on button "Close" at bounding box center [678, 287] width 73 height 26
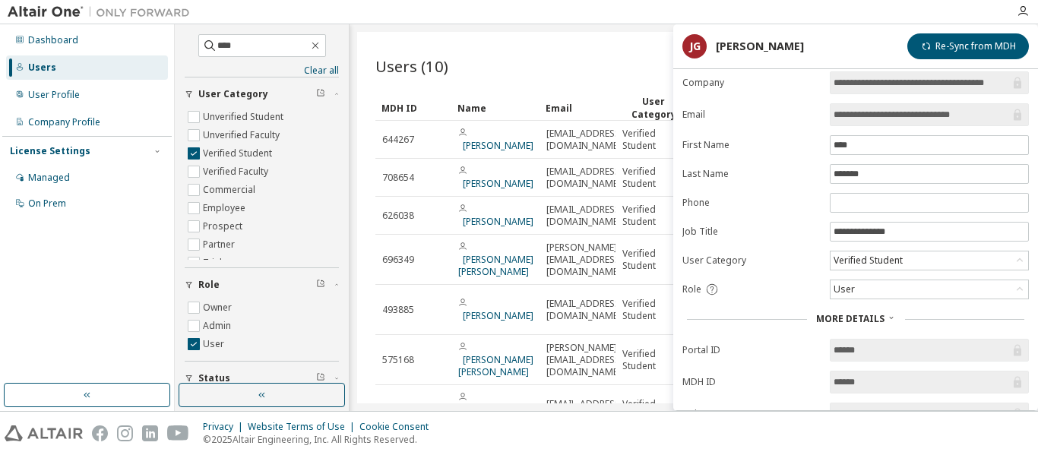
scroll to position [0, 0]
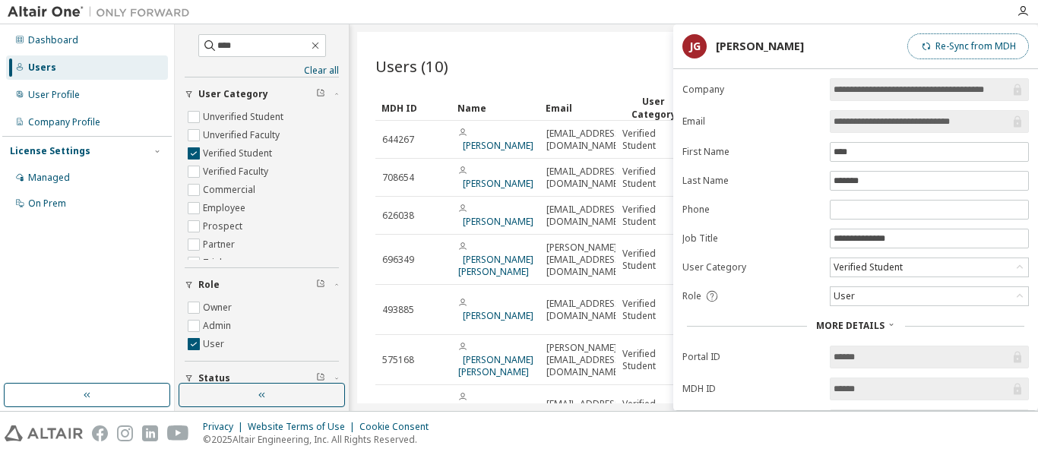
click at [973, 45] on button "Re-Sync from MDH" at bounding box center [968, 46] width 122 height 26
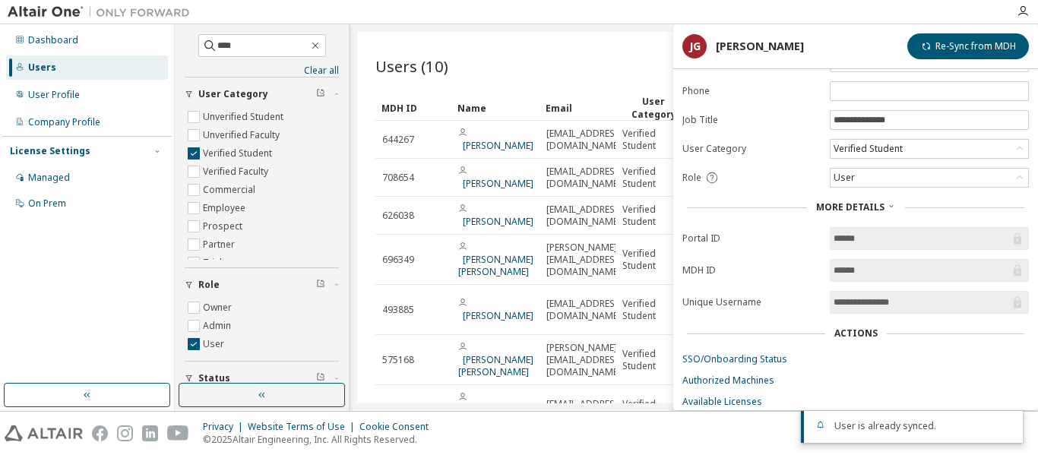
scroll to position [159, 0]
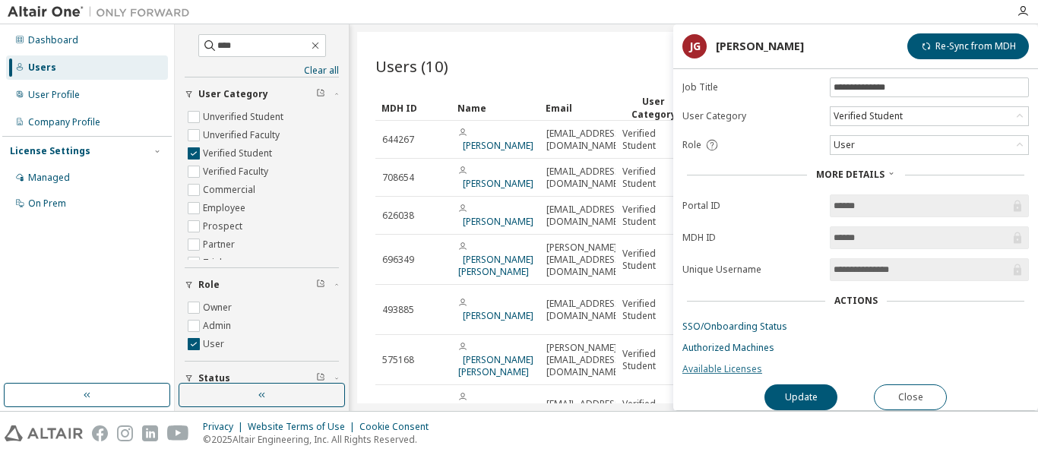
click at [717, 363] on link "Available Licenses" at bounding box center [856, 369] width 347 height 12
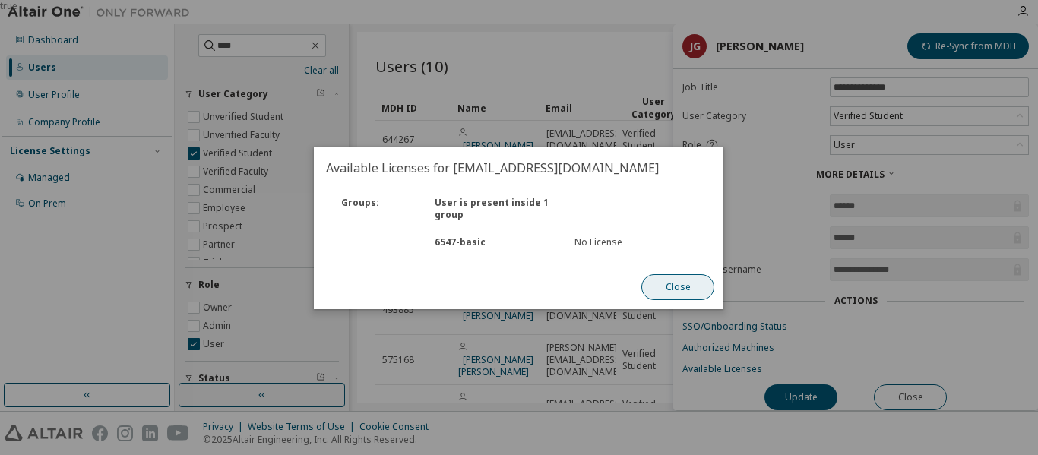
click at [664, 280] on button "Close" at bounding box center [678, 287] width 73 height 26
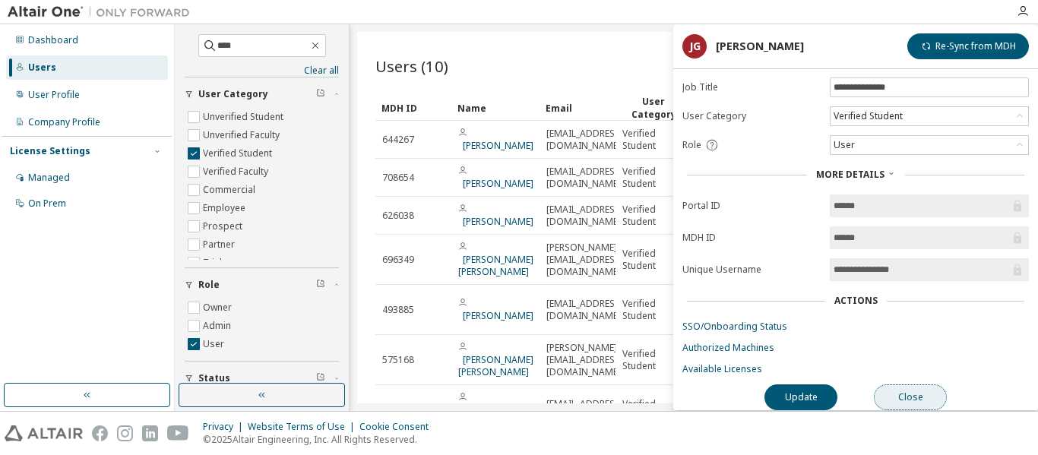
click at [910, 390] on button "Close" at bounding box center [910, 398] width 73 height 26
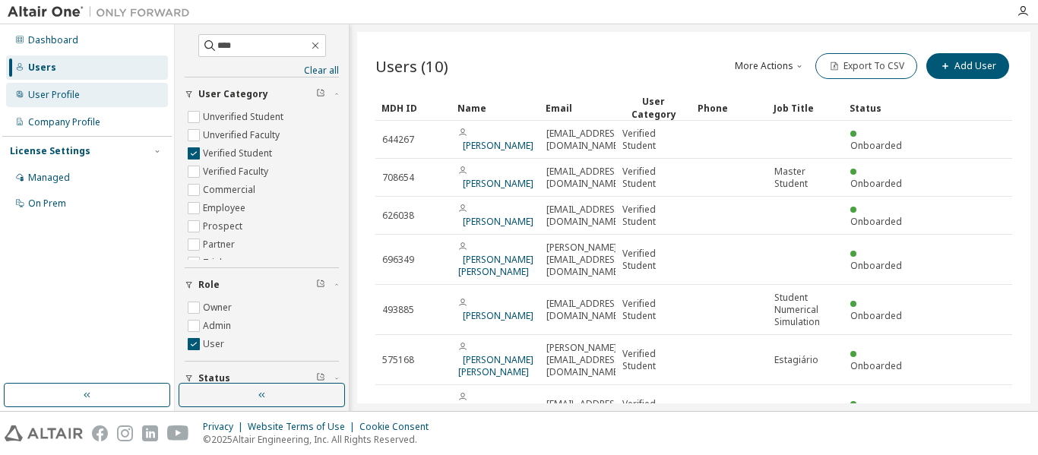
click at [66, 96] on div "User Profile" at bounding box center [54, 95] width 52 height 12
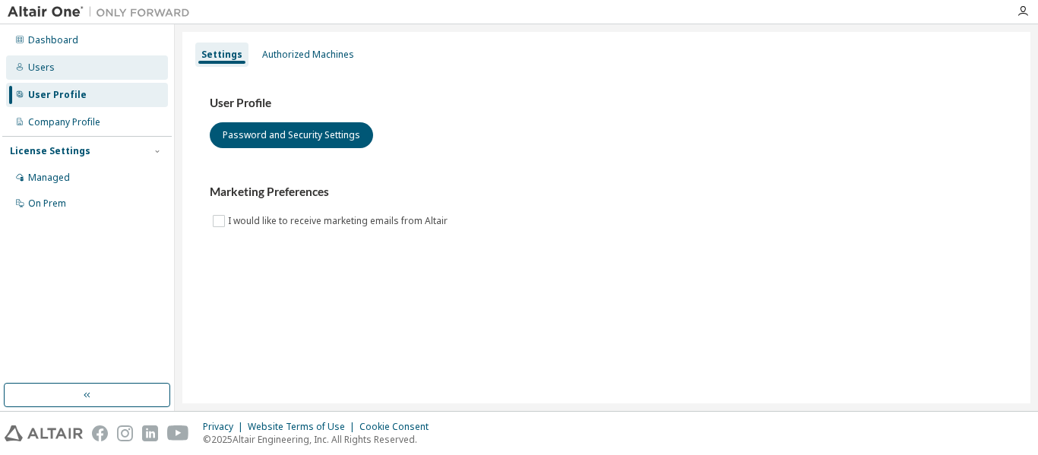
click at [41, 64] on div "Users" at bounding box center [41, 68] width 27 height 12
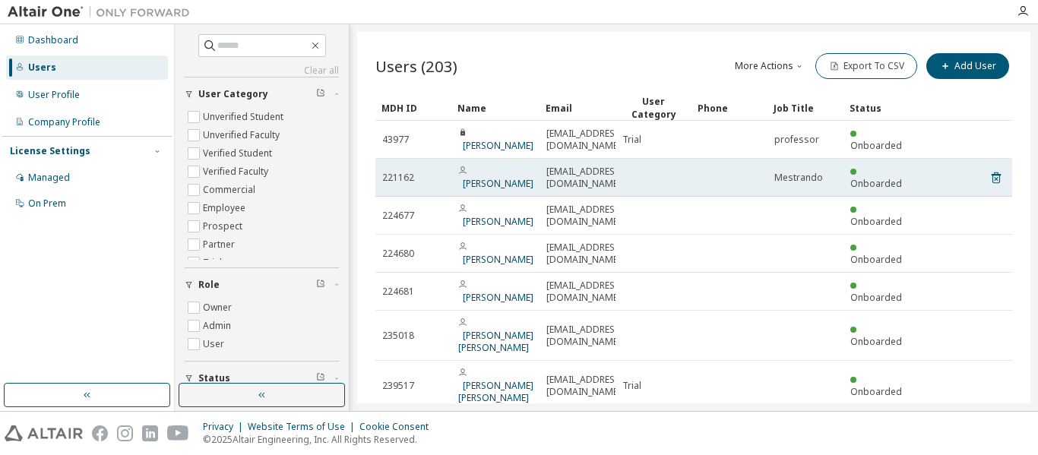
click at [416, 173] on div "221162" at bounding box center [413, 178] width 62 height 12
click at [489, 177] on link "[PERSON_NAME]" at bounding box center [498, 183] width 71 height 13
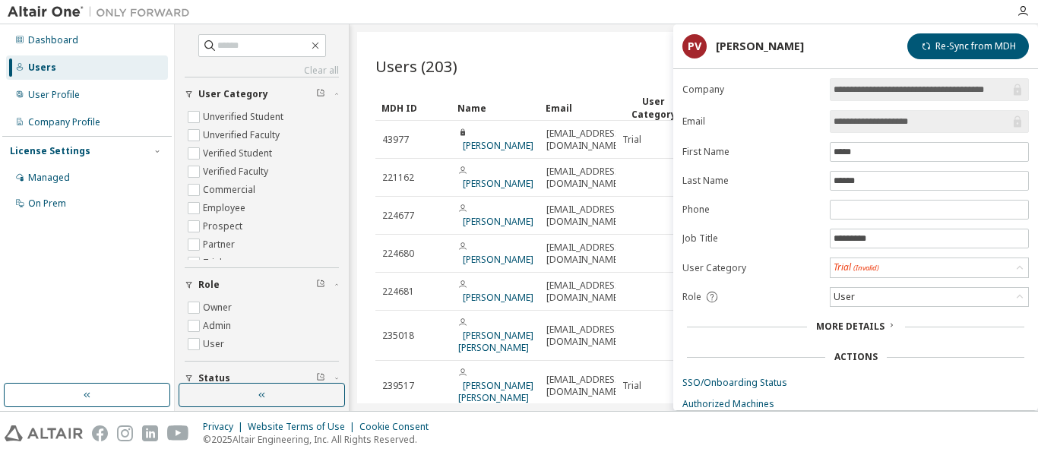
scroll to position [64, 0]
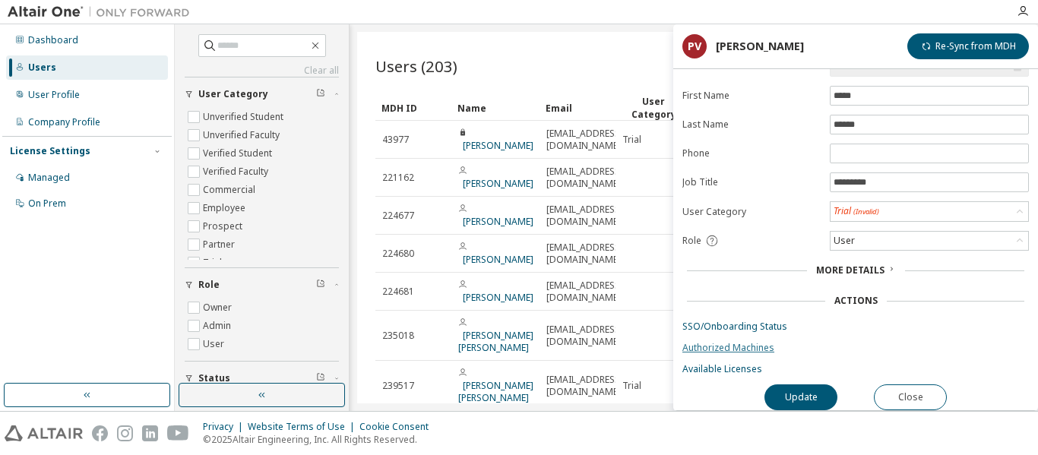
click at [745, 344] on link "Authorized Machines" at bounding box center [856, 348] width 347 height 12
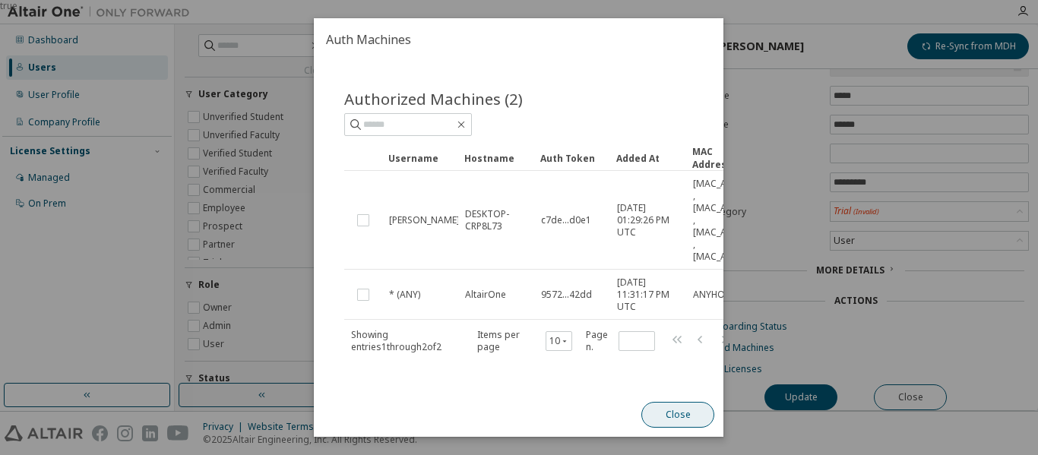
click at [689, 417] on button "Close" at bounding box center [678, 415] width 73 height 26
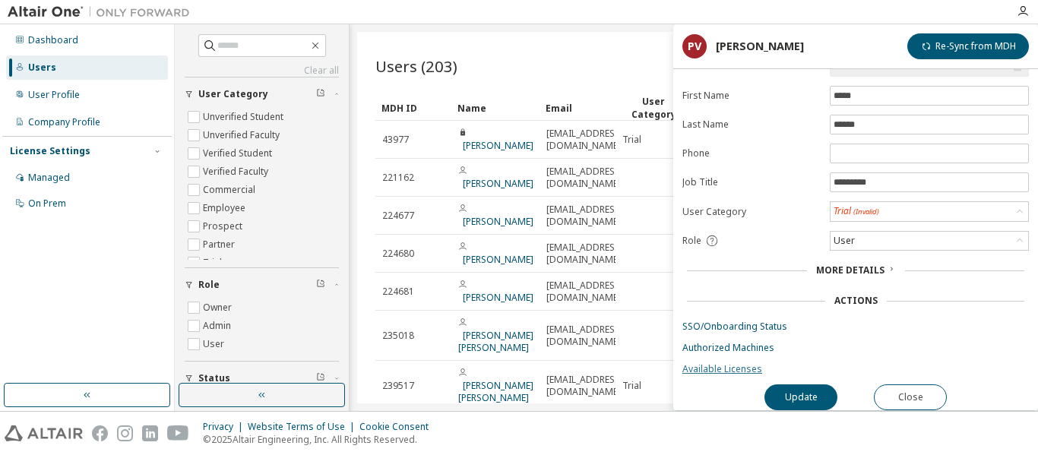
click at [716, 363] on link "Available Licenses" at bounding box center [856, 369] width 347 height 12
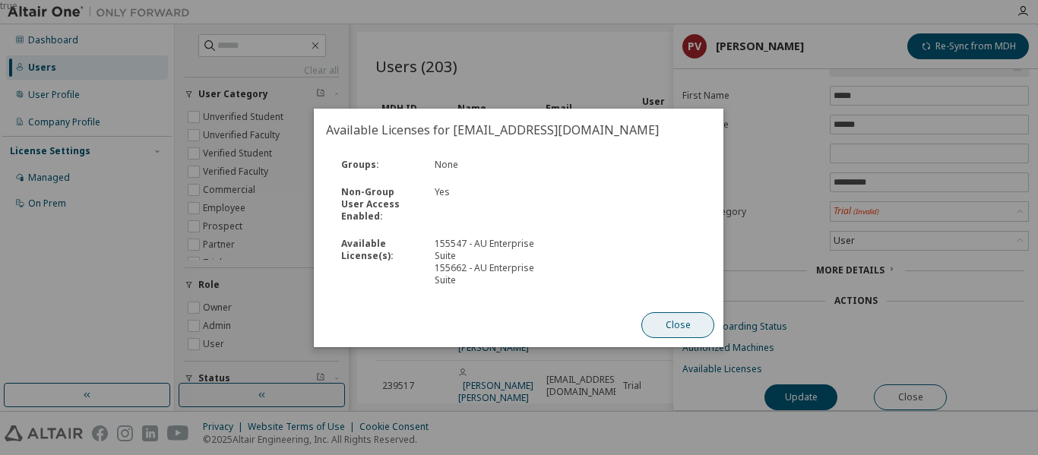
click at [706, 314] on button "Close" at bounding box center [678, 325] width 73 height 26
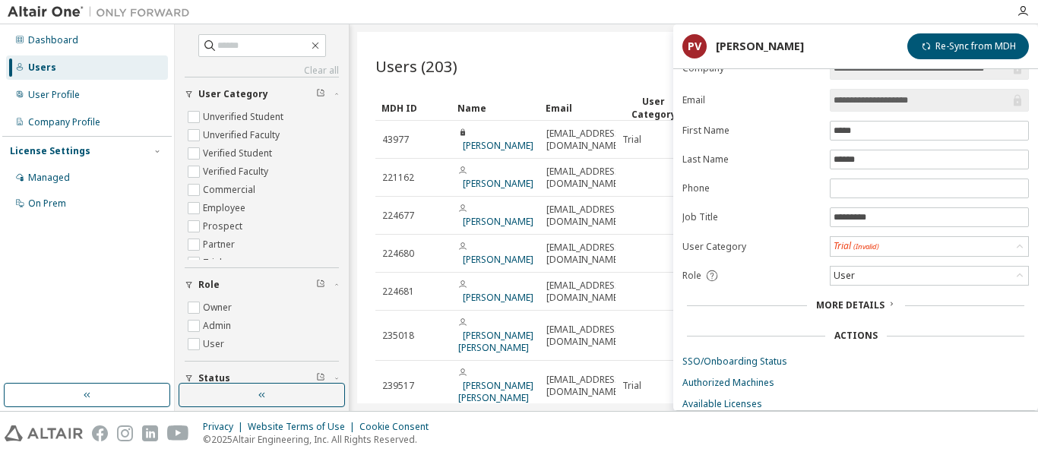
scroll to position [0, 0]
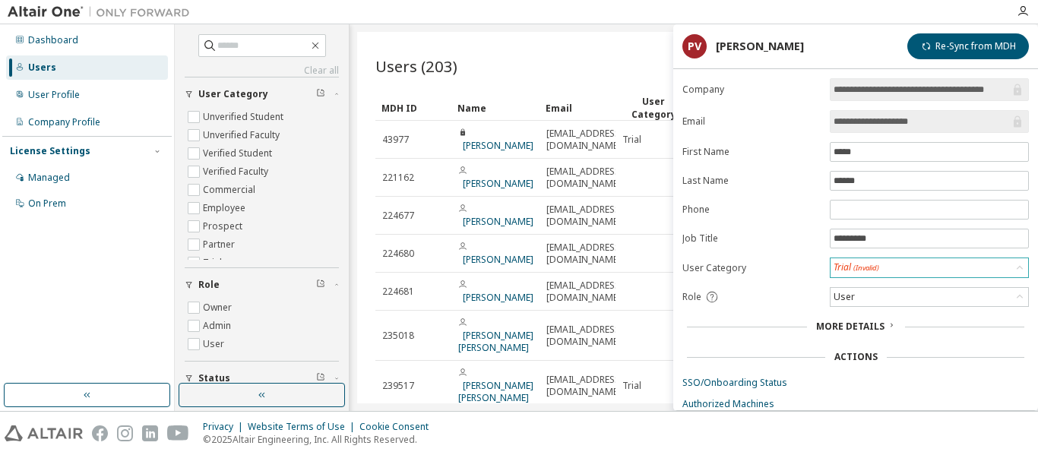
click at [905, 261] on div "Trial (Invalid)" at bounding box center [930, 267] width 198 height 19
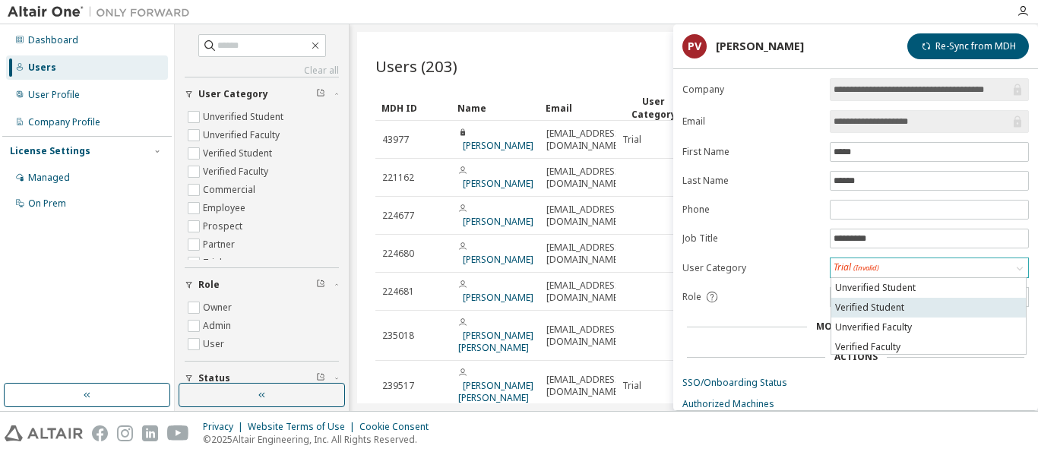
click at [887, 313] on li "Verified Student" at bounding box center [928, 308] width 195 height 20
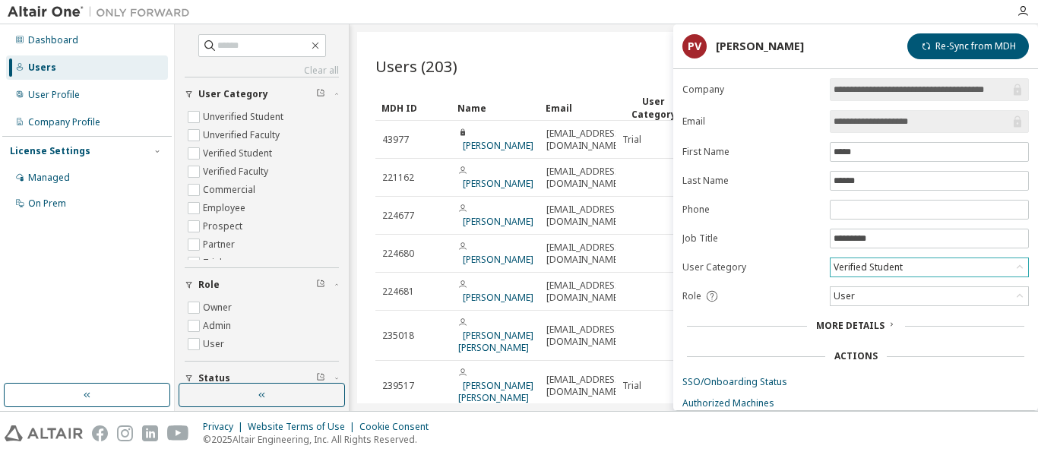
click at [515, 63] on div "Users (203) More Actions Import From CSV Export To CSV Add User" at bounding box center [693, 66] width 637 height 32
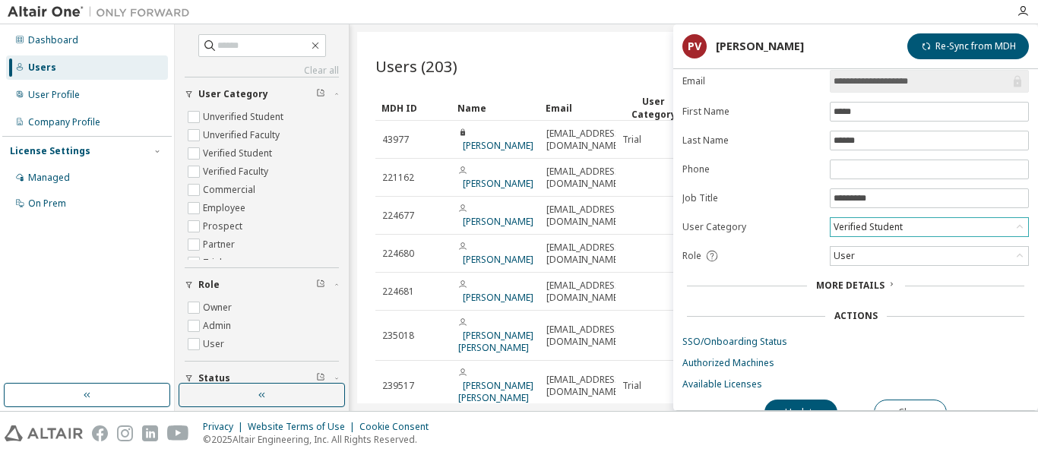
scroll to position [63, 0]
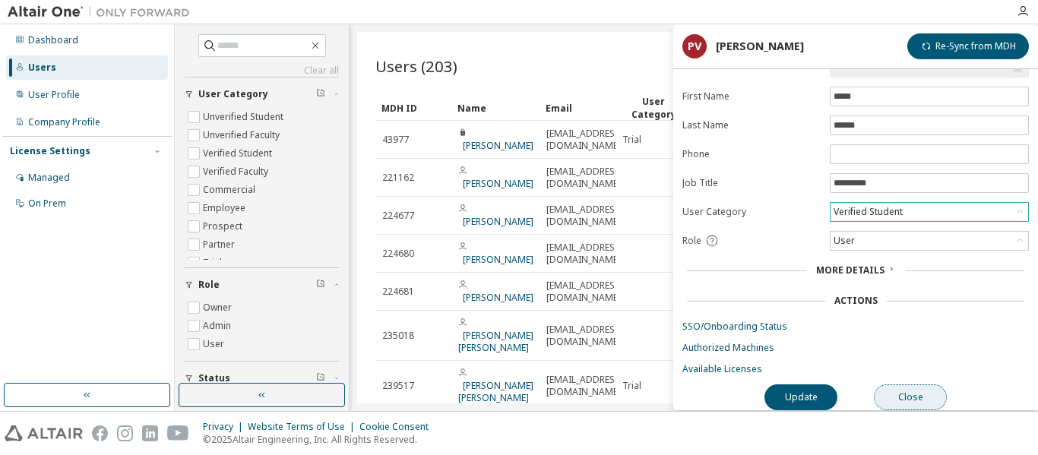
click at [897, 394] on button "Close" at bounding box center [910, 398] width 73 height 26
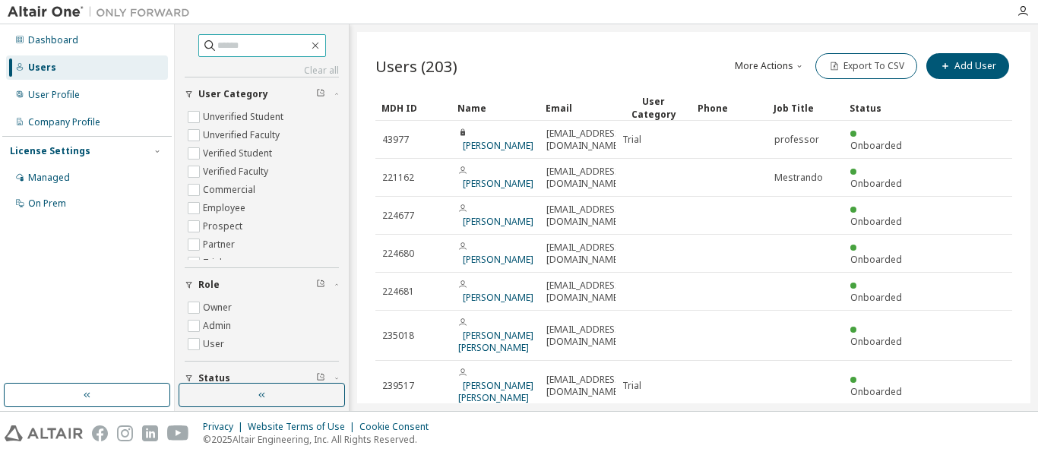
click at [217, 42] on input "text" at bounding box center [262, 45] width 91 height 15
type input "*"
type input "****"
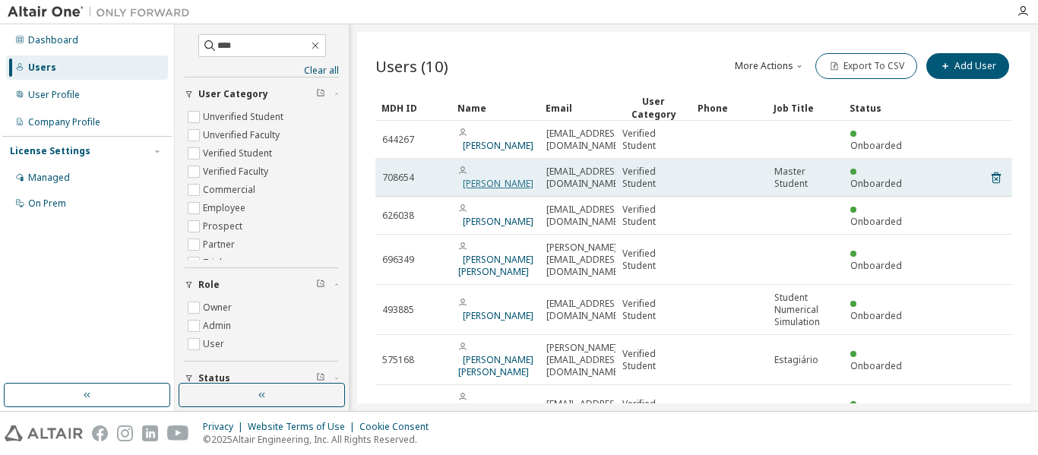
click at [494, 177] on link "[PERSON_NAME]" at bounding box center [498, 183] width 71 height 13
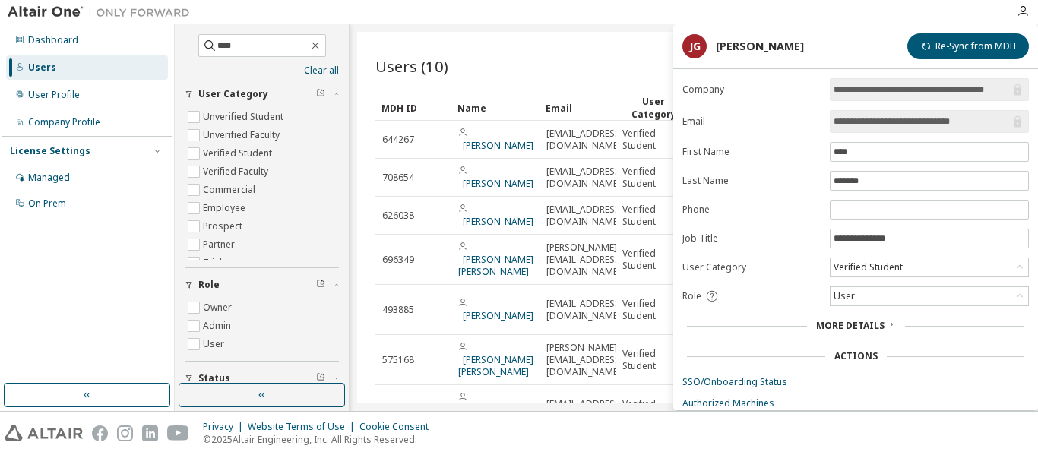
click at [883, 87] on input "**********" at bounding box center [922, 89] width 176 height 15
click at [879, 126] on input "**********" at bounding box center [922, 121] width 176 height 15
click at [898, 269] on div "Verified Student" at bounding box center [868, 267] width 74 height 17
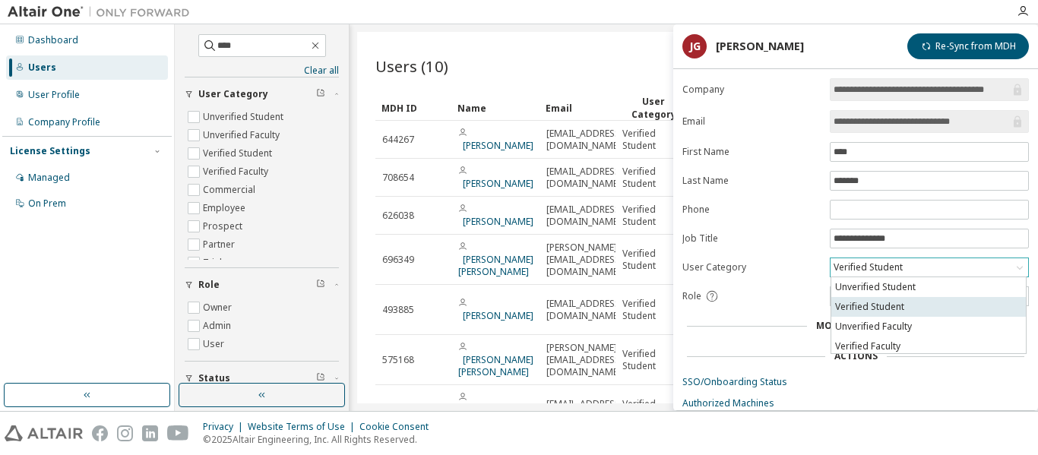
click at [891, 311] on li "Verified Student" at bounding box center [928, 307] width 195 height 20
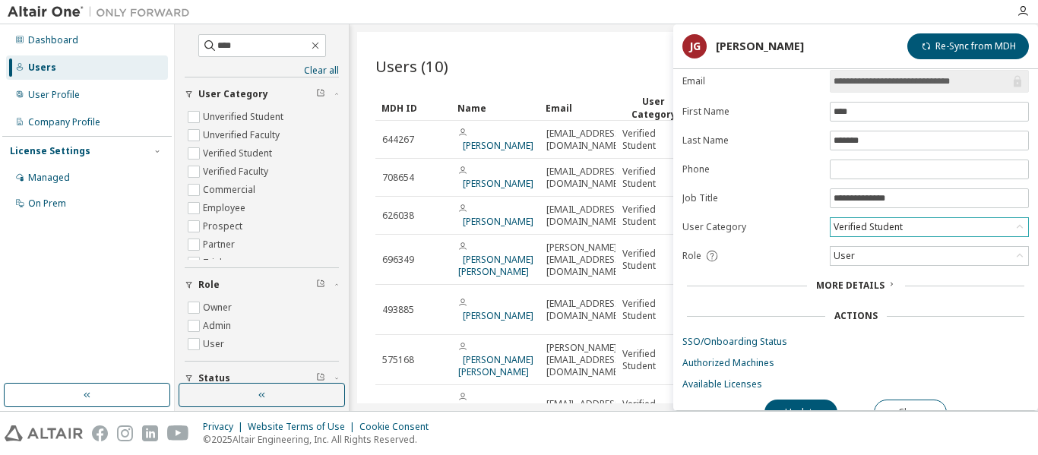
scroll to position [63, 0]
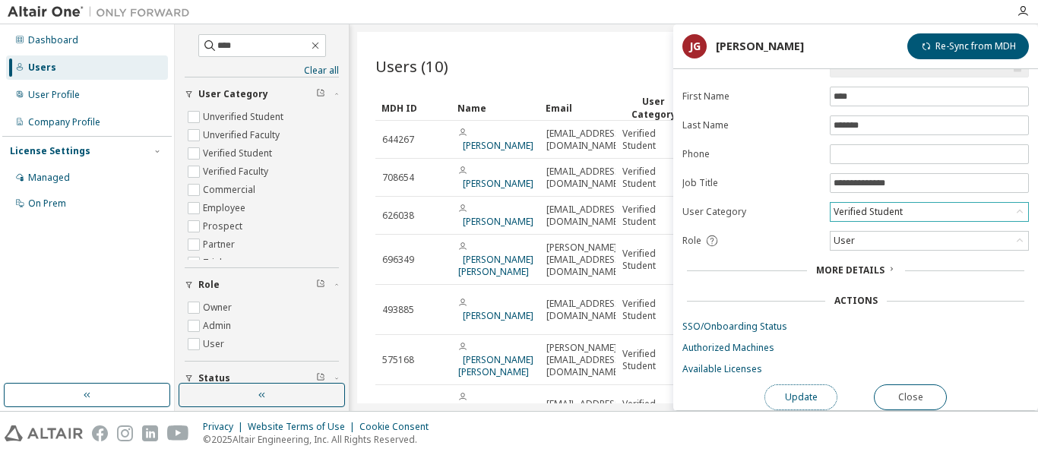
click at [795, 392] on button "Update" at bounding box center [801, 398] width 73 height 26
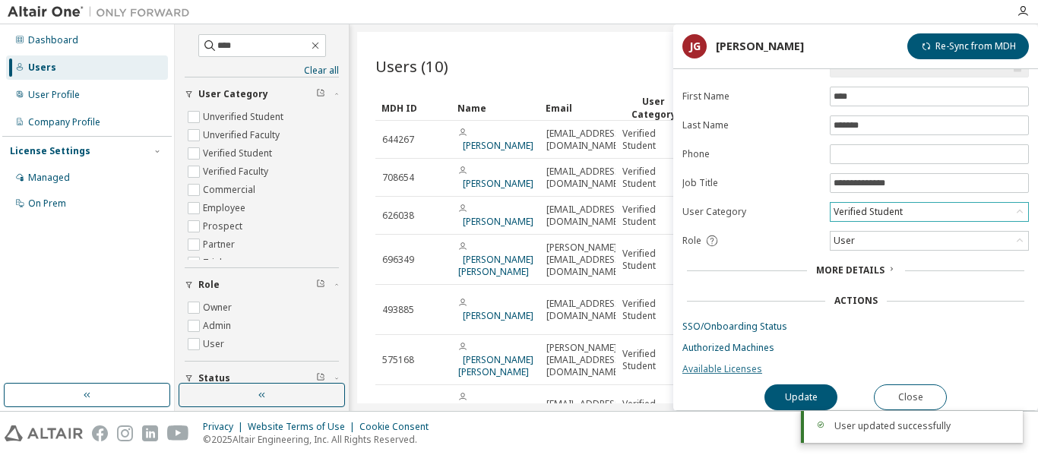
click at [733, 363] on link "Available Licenses" at bounding box center [856, 369] width 347 height 12
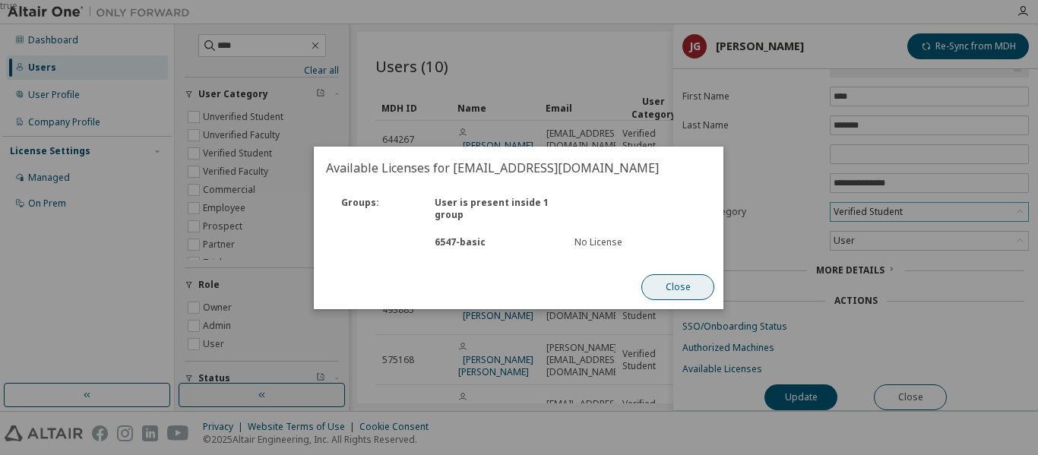
click at [692, 283] on button "Close" at bounding box center [678, 287] width 73 height 26
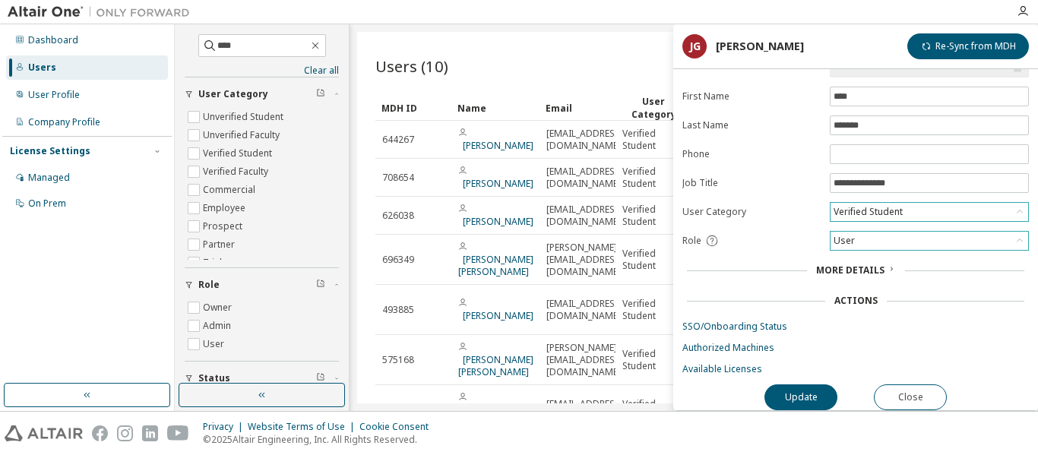
click at [848, 236] on div "User" at bounding box center [844, 241] width 26 height 17
click at [850, 236] on div "User" at bounding box center [844, 241] width 26 height 17
click at [866, 205] on div "Verified Student" at bounding box center [868, 212] width 74 height 17
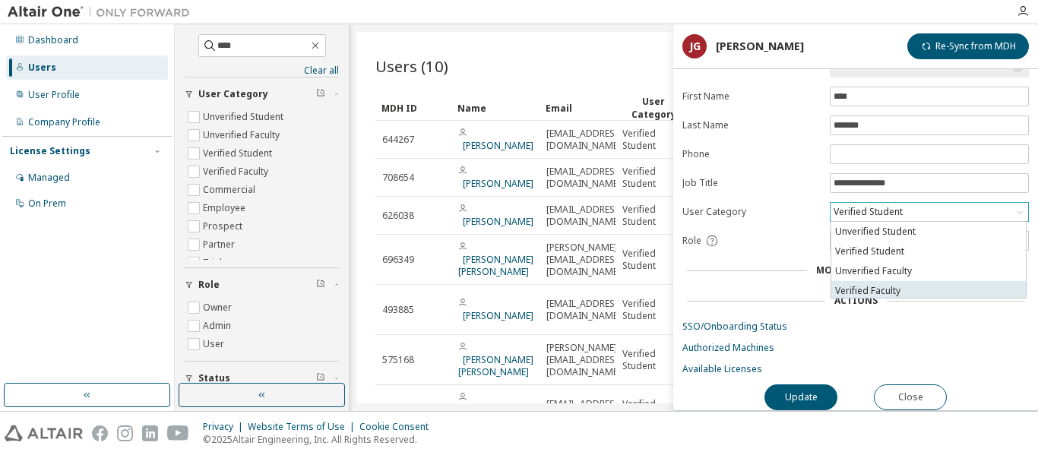
click at [882, 284] on li "Verified Faculty" at bounding box center [928, 291] width 195 height 20
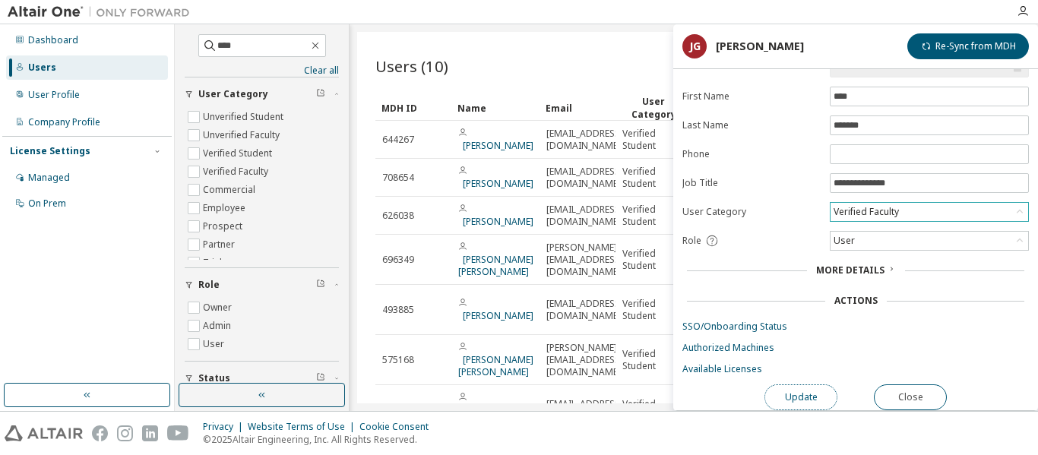
click at [810, 388] on button "Update" at bounding box center [801, 398] width 73 height 26
click at [732, 363] on link "Available Licenses" at bounding box center [856, 369] width 347 height 12
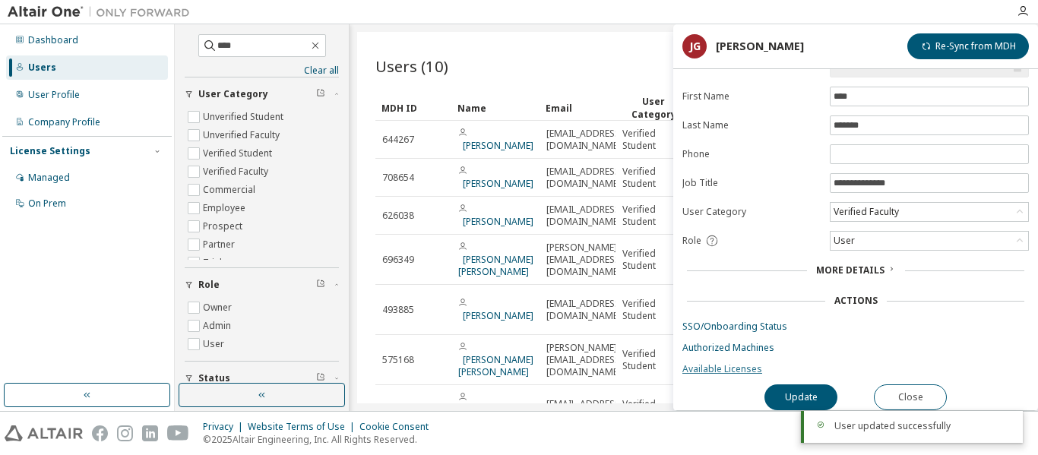
click at [719, 364] on link "Available Licenses" at bounding box center [856, 369] width 347 height 12
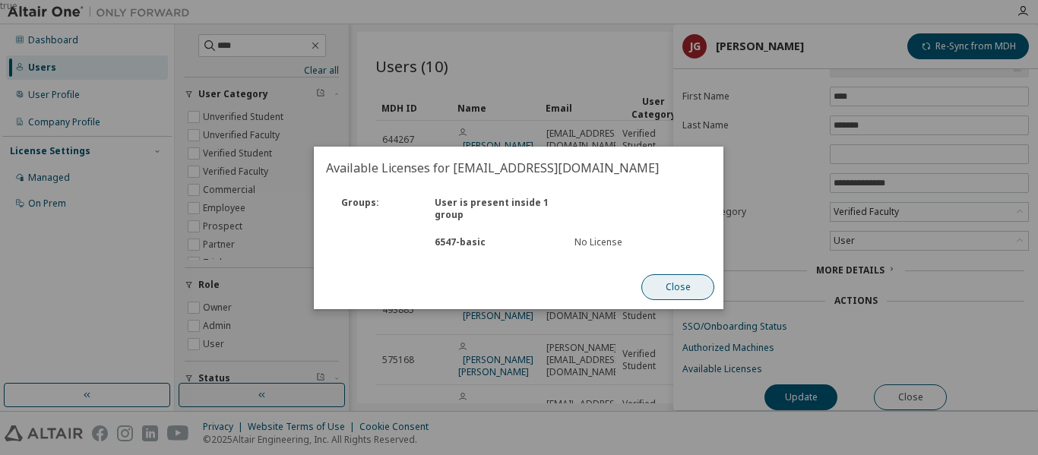
click at [685, 296] on button "Close" at bounding box center [678, 287] width 73 height 26
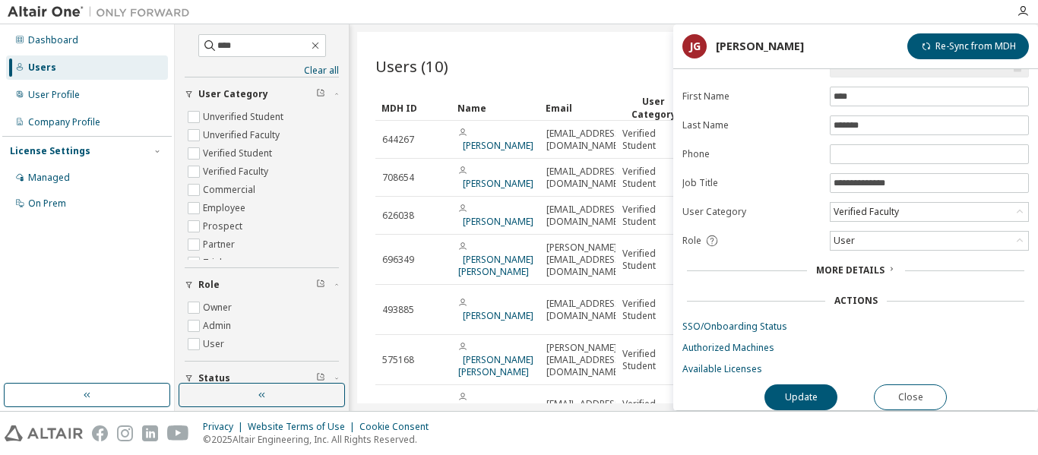
scroll to position [0, 0]
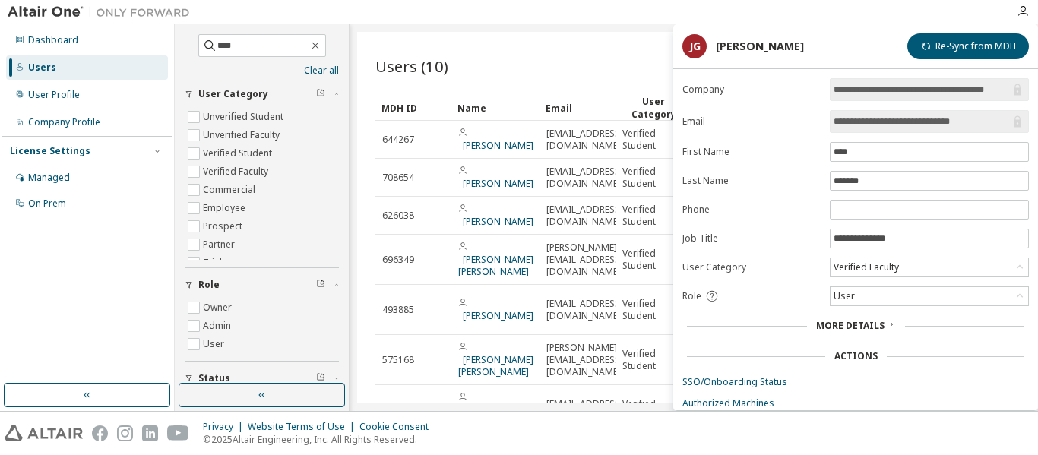
click at [454, 61] on div "Users (10) More Actions Import From CSV Export To CSV Add User" at bounding box center [693, 66] width 637 height 32
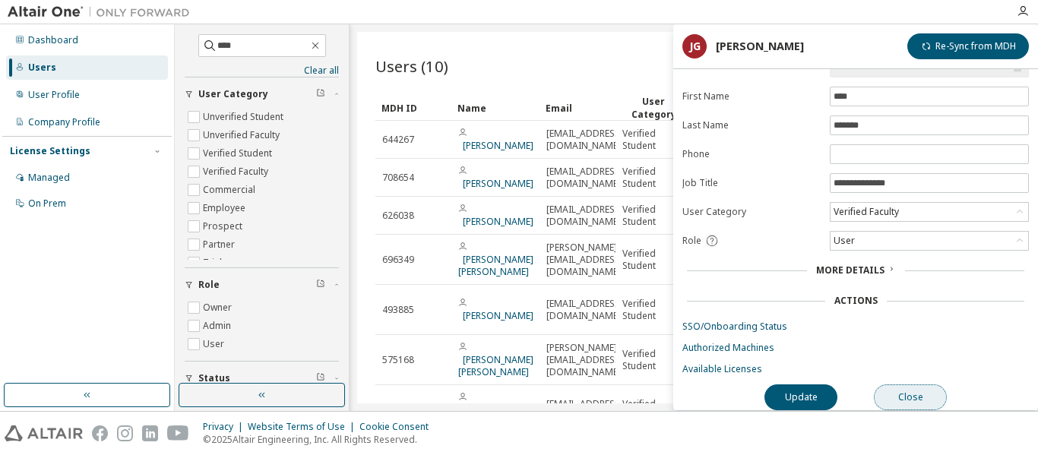
click at [916, 385] on button "Close" at bounding box center [910, 398] width 73 height 26
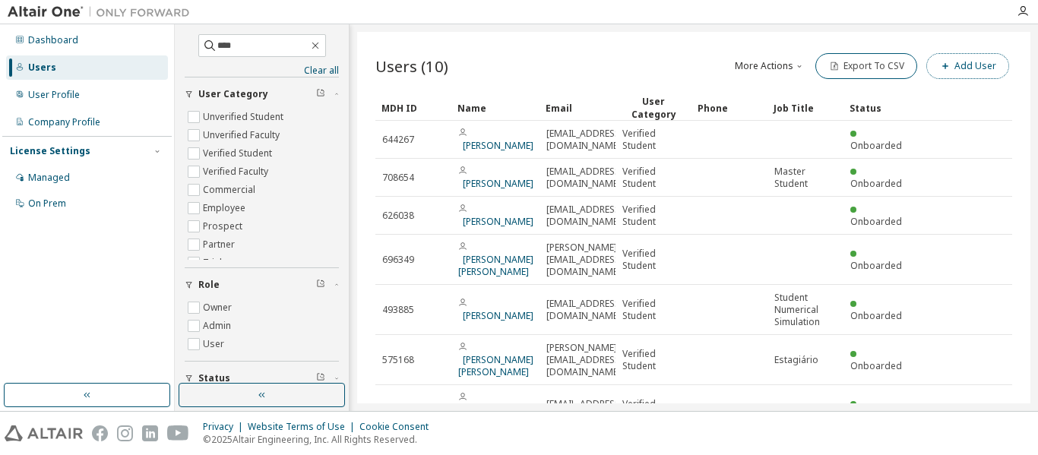
click at [962, 64] on button "Add User" at bounding box center [967, 66] width 83 height 26
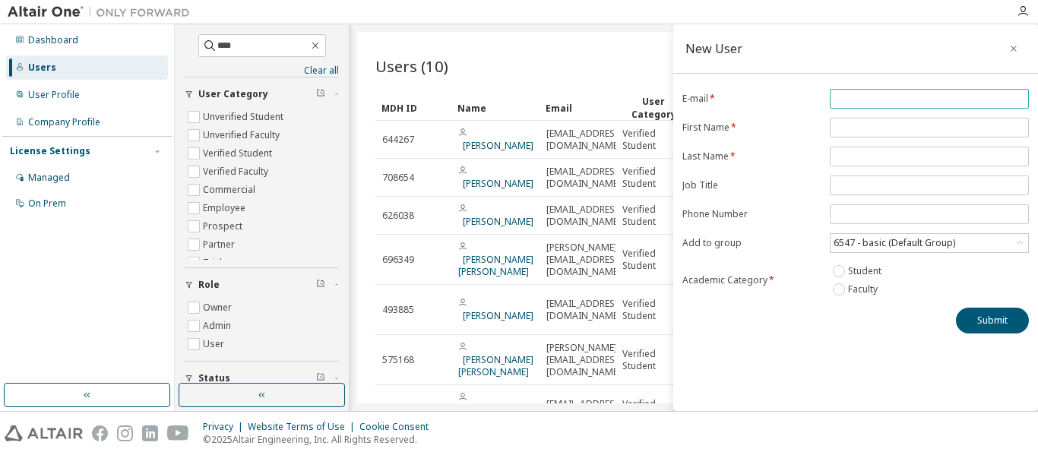
click at [871, 94] on input "email" at bounding box center [930, 99] width 192 height 12
paste input "**********"
type input "**********"
click at [865, 127] on input "text" at bounding box center [930, 128] width 192 height 12
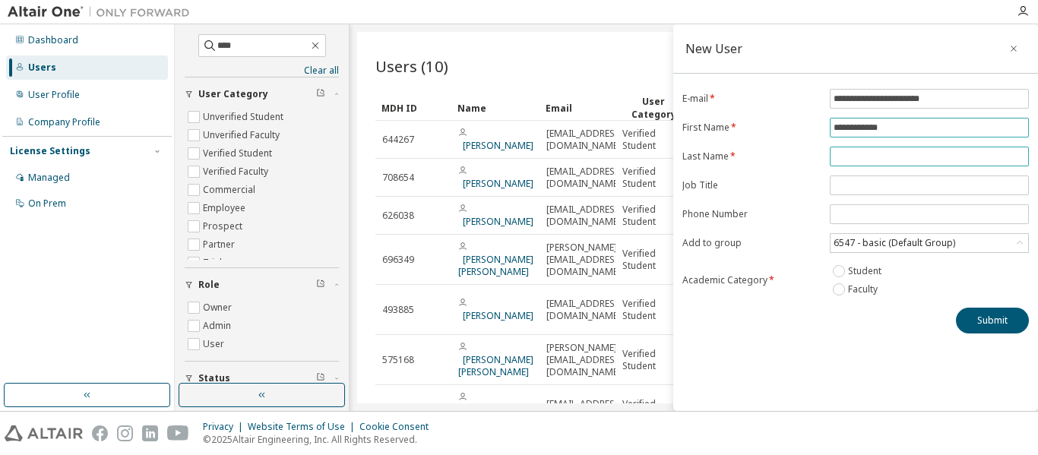
type input "**********"
click at [863, 154] on input "text" at bounding box center [930, 156] width 192 height 12
type input "*****"
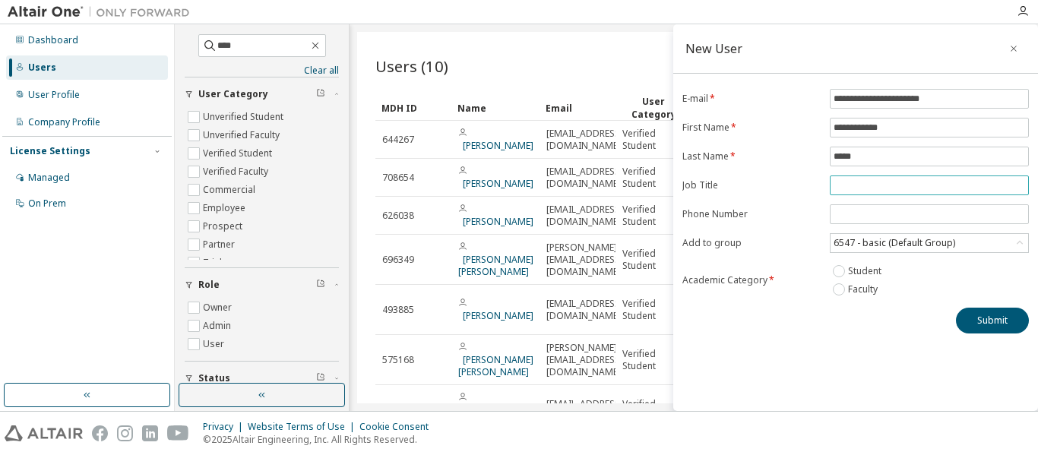
click at [873, 185] on input "text" at bounding box center [930, 185] width 192 height 12
type input "*"
type input "*******"
click at [807, 178] on form "**********" at bounding box center [856, 194] width 347 height 210
click at [974, 248] on div "6547 - basic (Default Group)" at bounding box center [930, 243] width 198 height 18
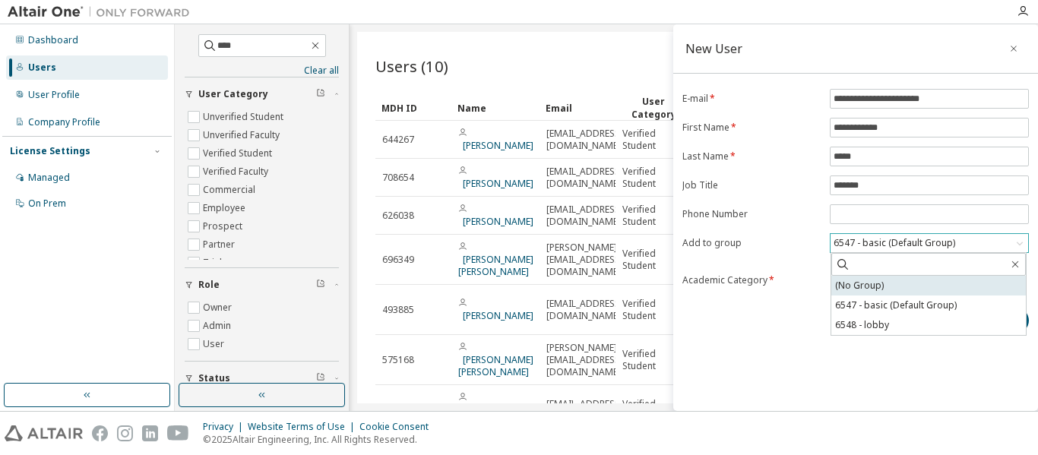
click at [960, 283] on li "(No Group)" at bounding box center [928, 286] width 195 height 20
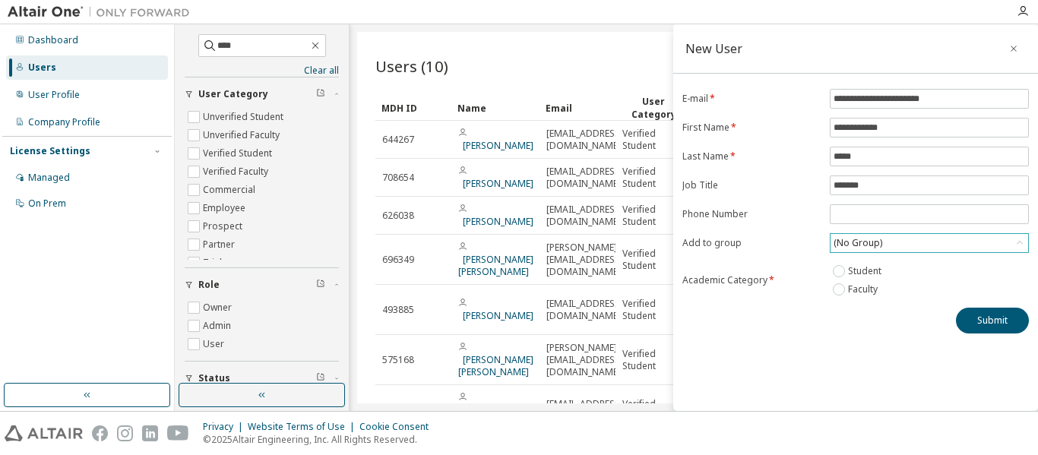
click at [873, 250] on div "(No Group)" at bounding box center [857, 243] width 53 height 17
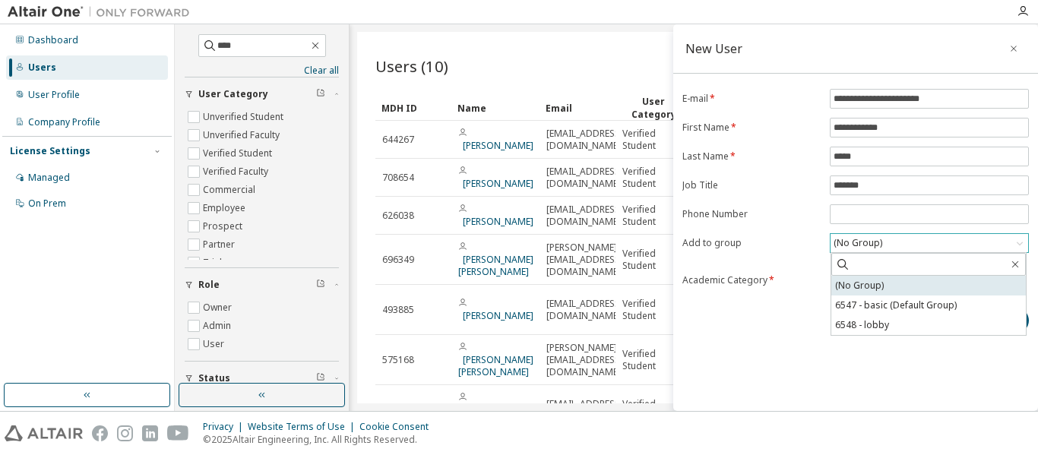
click at [875, 289] on li "(No Group)" at bounding box center [928, 286] width 195 height 20
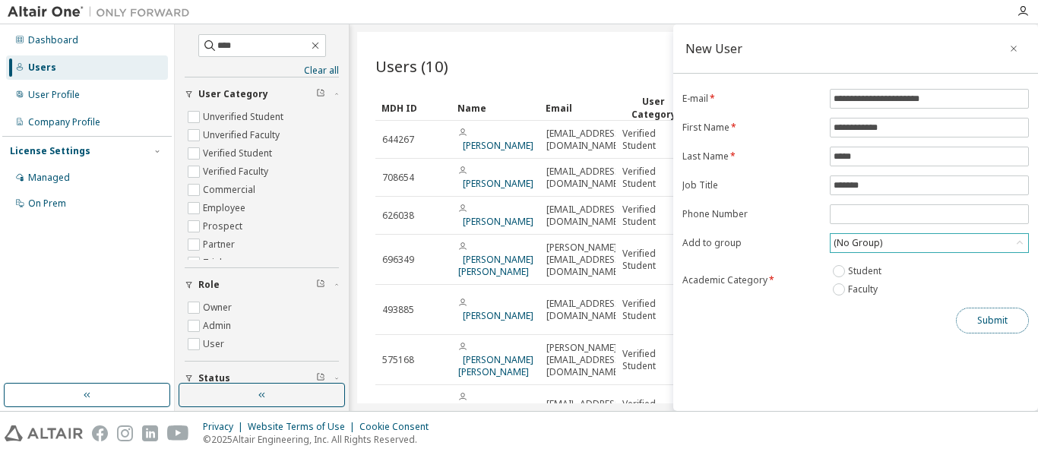
click at [988, 322] on button "Submit" at bounding box center [992, 321] width 73 height 26
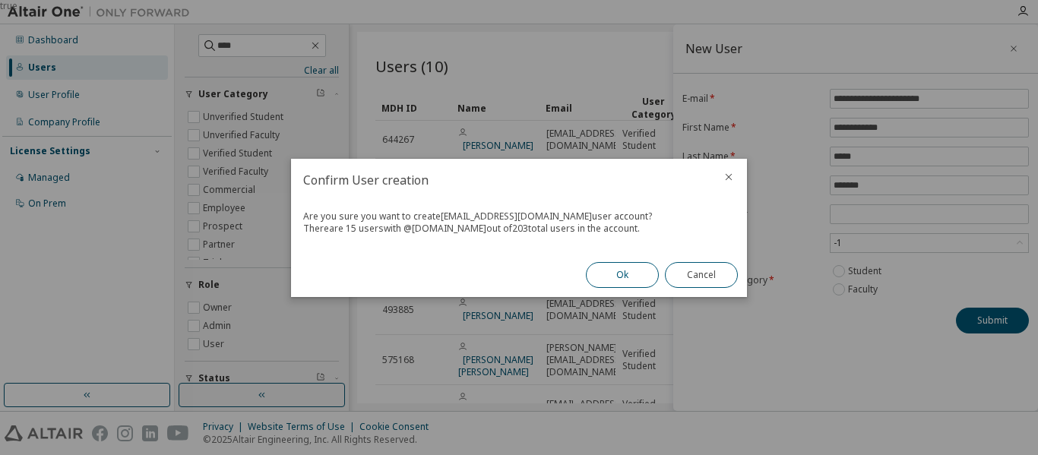
click at [631, 279] on button "Ok" at bounding box center [622, 275] width 73 height 26
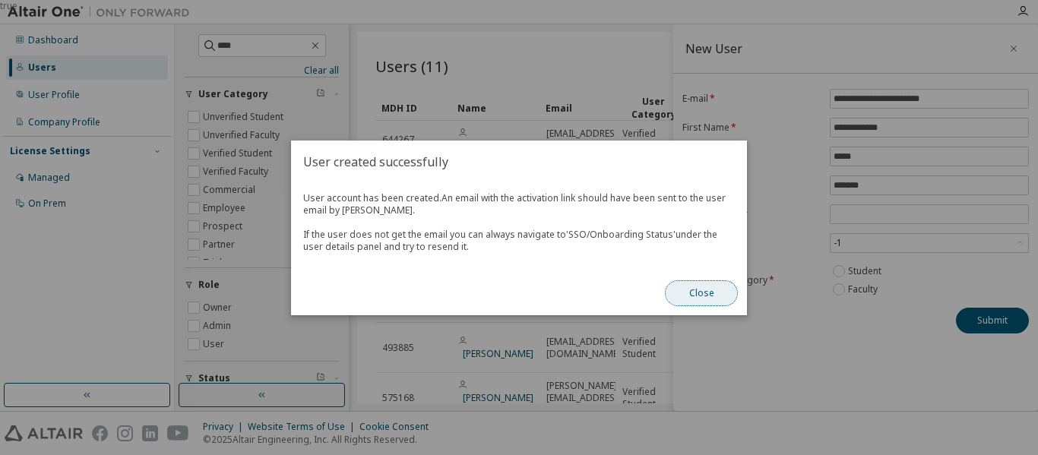
click at [711, 300] on button "Close" at bounding box center [701, 293] width 73 height 26
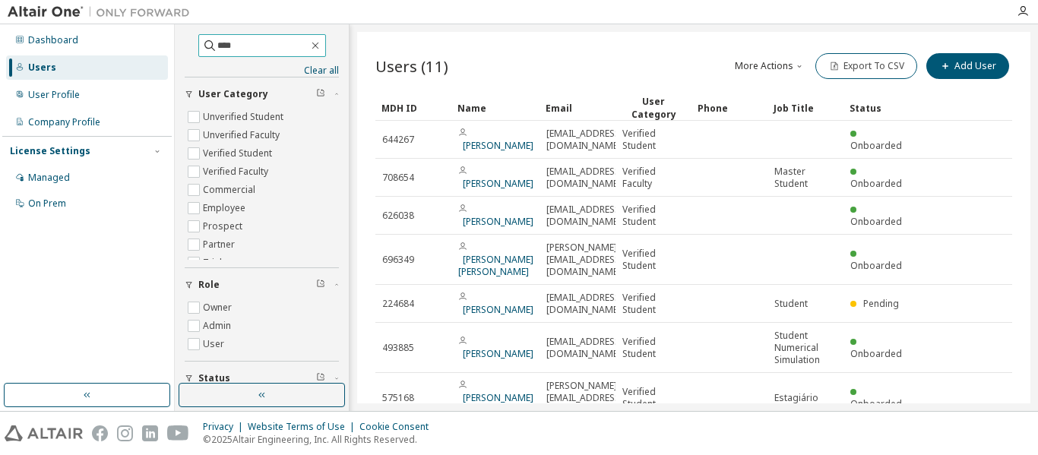
click at [234, 45] on input "****" at bounding box center [262, 45] width 91 height 15
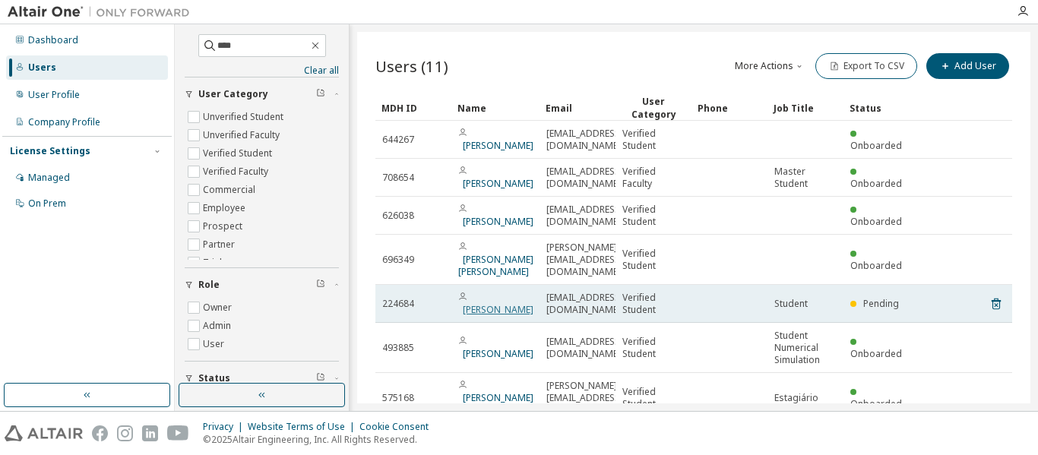
click at [507, 303] on link "[PERSON_NAME]" at bounding box center [498, 309] width 71 height 13
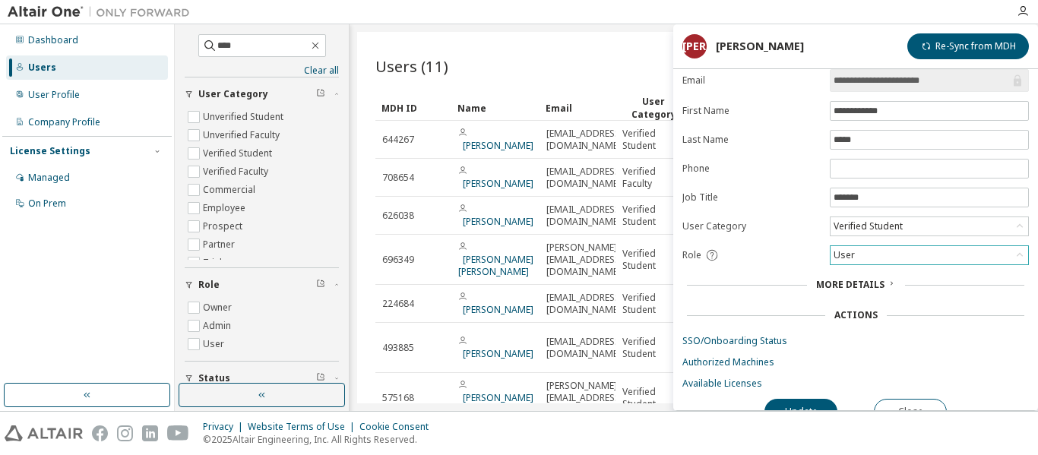
scroll to position [63, 0]
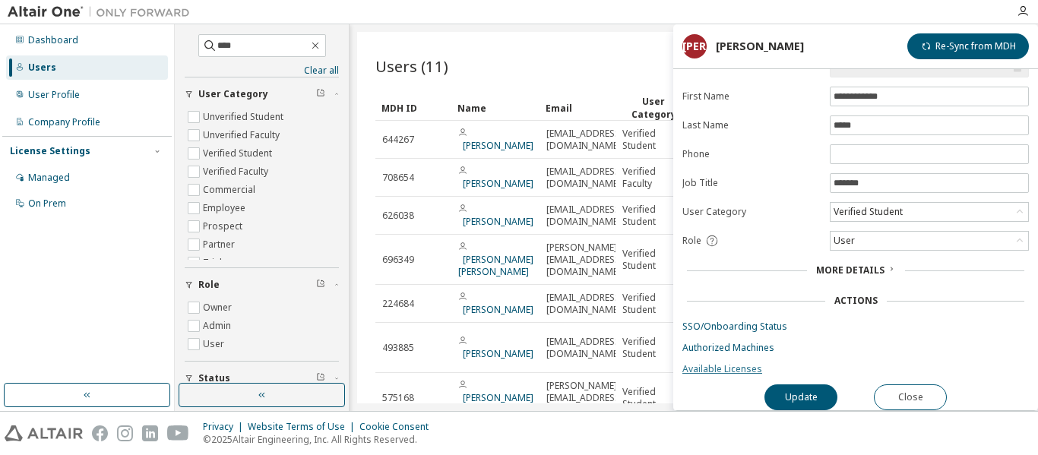
click at [722, 363] on link "Available Licenses" at bounding box center [856, 369] width 347 height 12
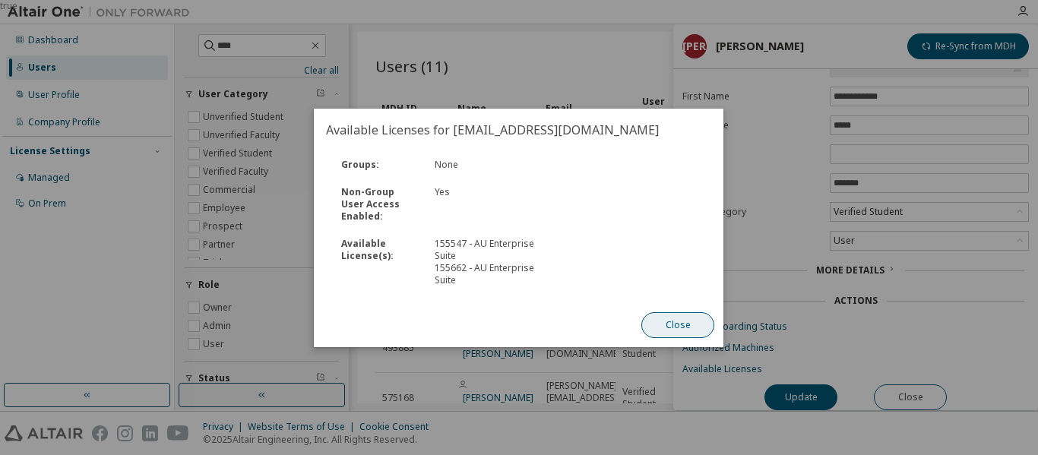
click at [692, 321] on button "Close" at bounding box center [678, 325] width 73 height 26
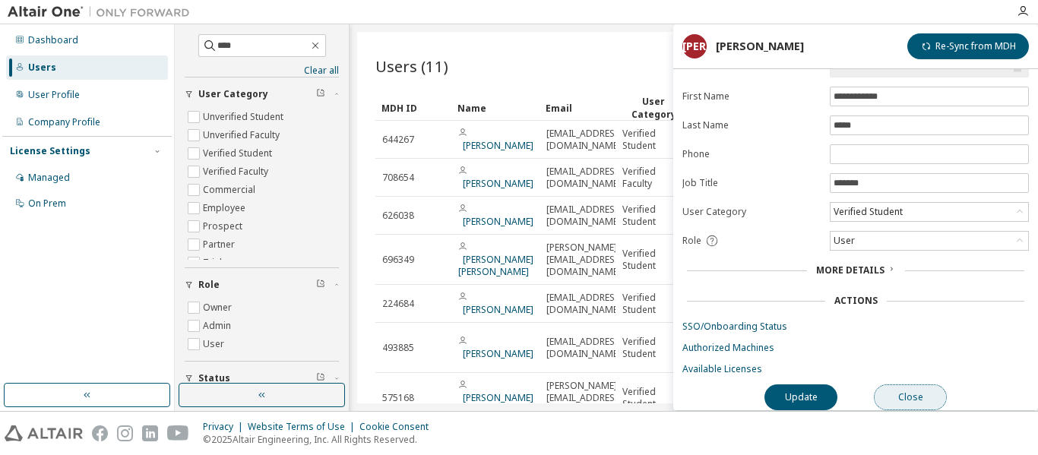
click at [914, 388] on button "Close" at bounding box center [910, 398] width 73 height 26
